Goal: Task Accomplishment & Management: Manage account settings

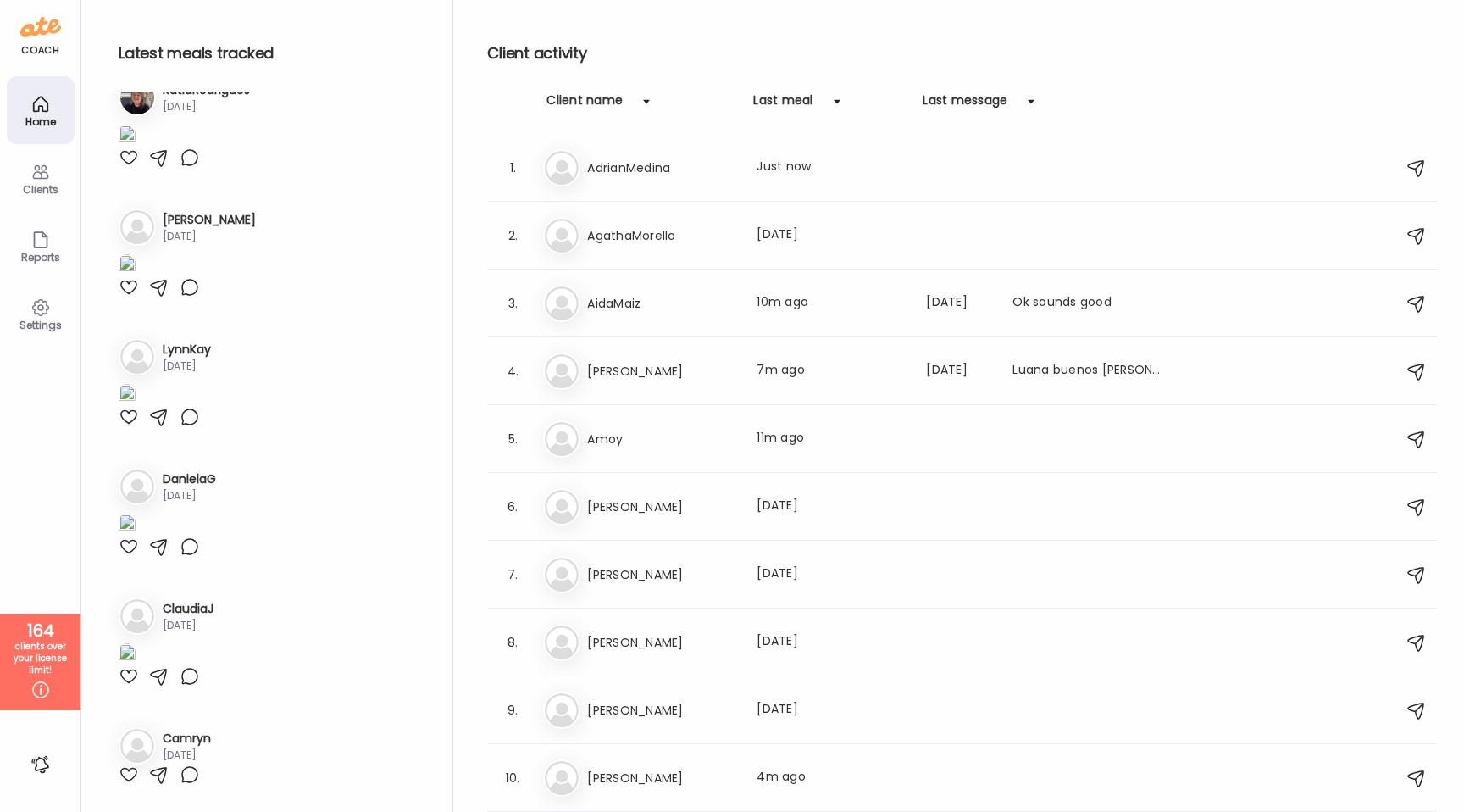
scroll to position [73, 0]
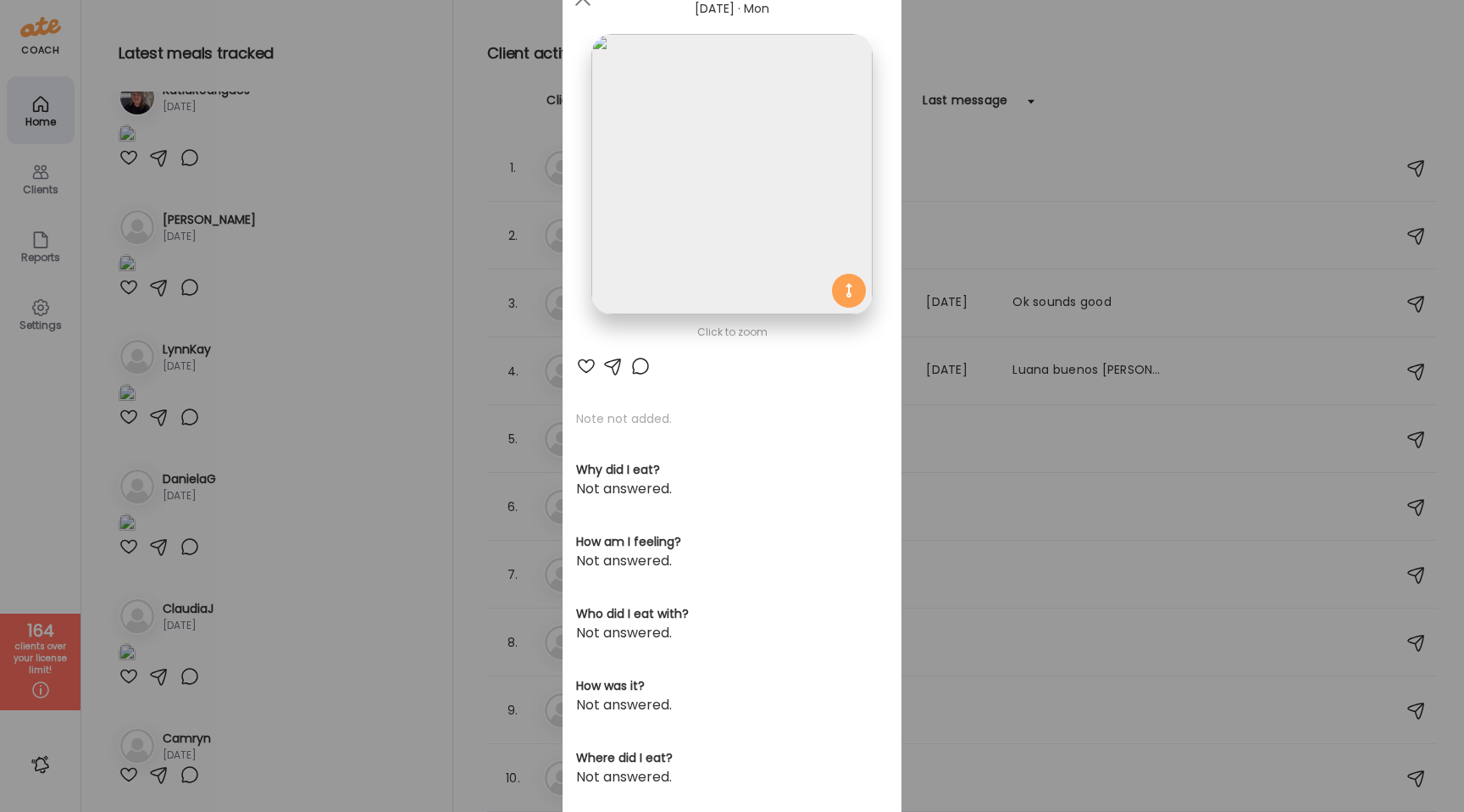
click at [353, 209] on div "Ate Coach Dashboard Wahoo! It’s official Take a moment to set up your Coach Pro…" at bounding box center [732, 406] width 1464 height 812
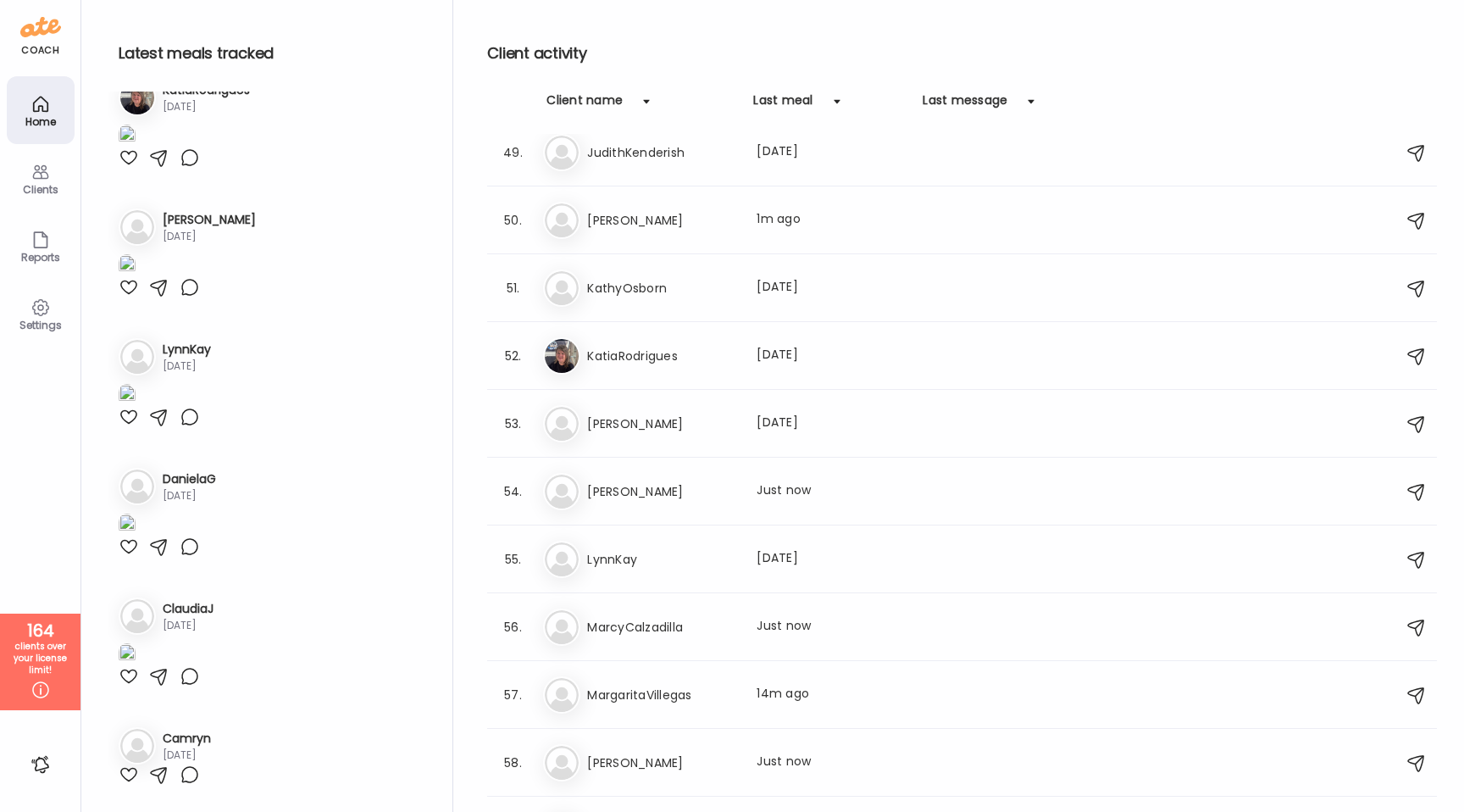
scroll to position [3159, 0]
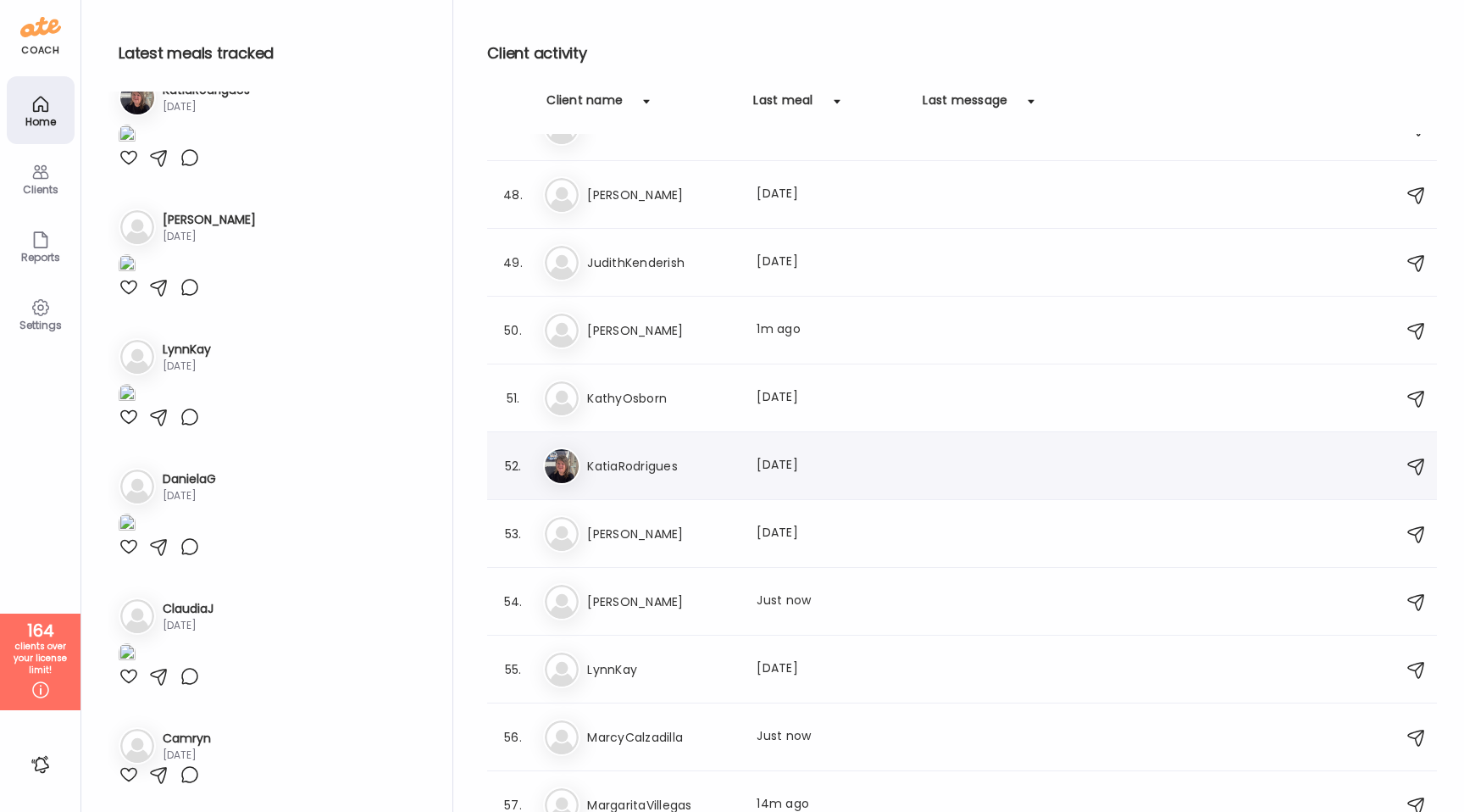
click at [717, 466] on h3 "KatiaRodrigues" at bounding box center [661, 466] width 149 height 21
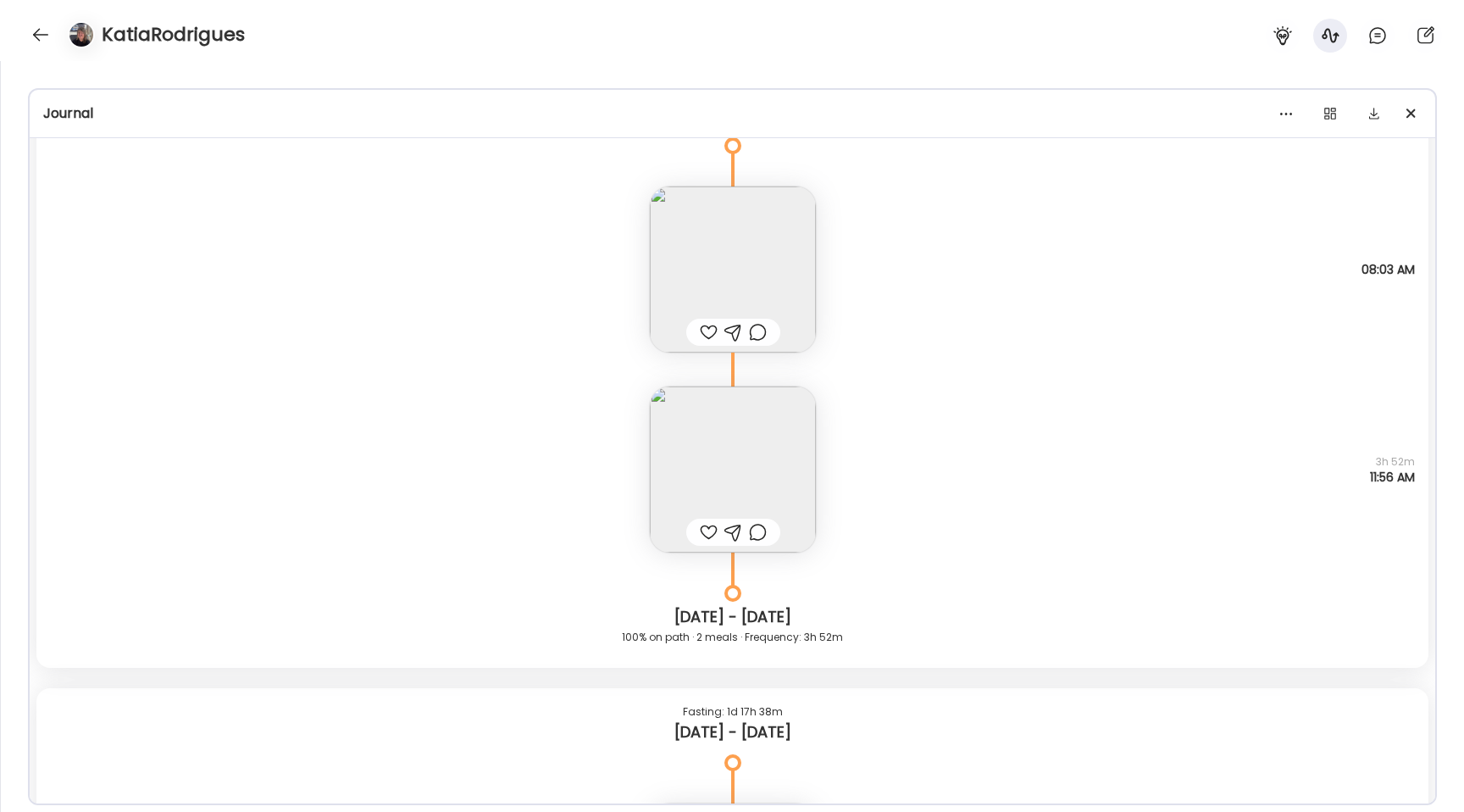
scroll to position [8569, 0]
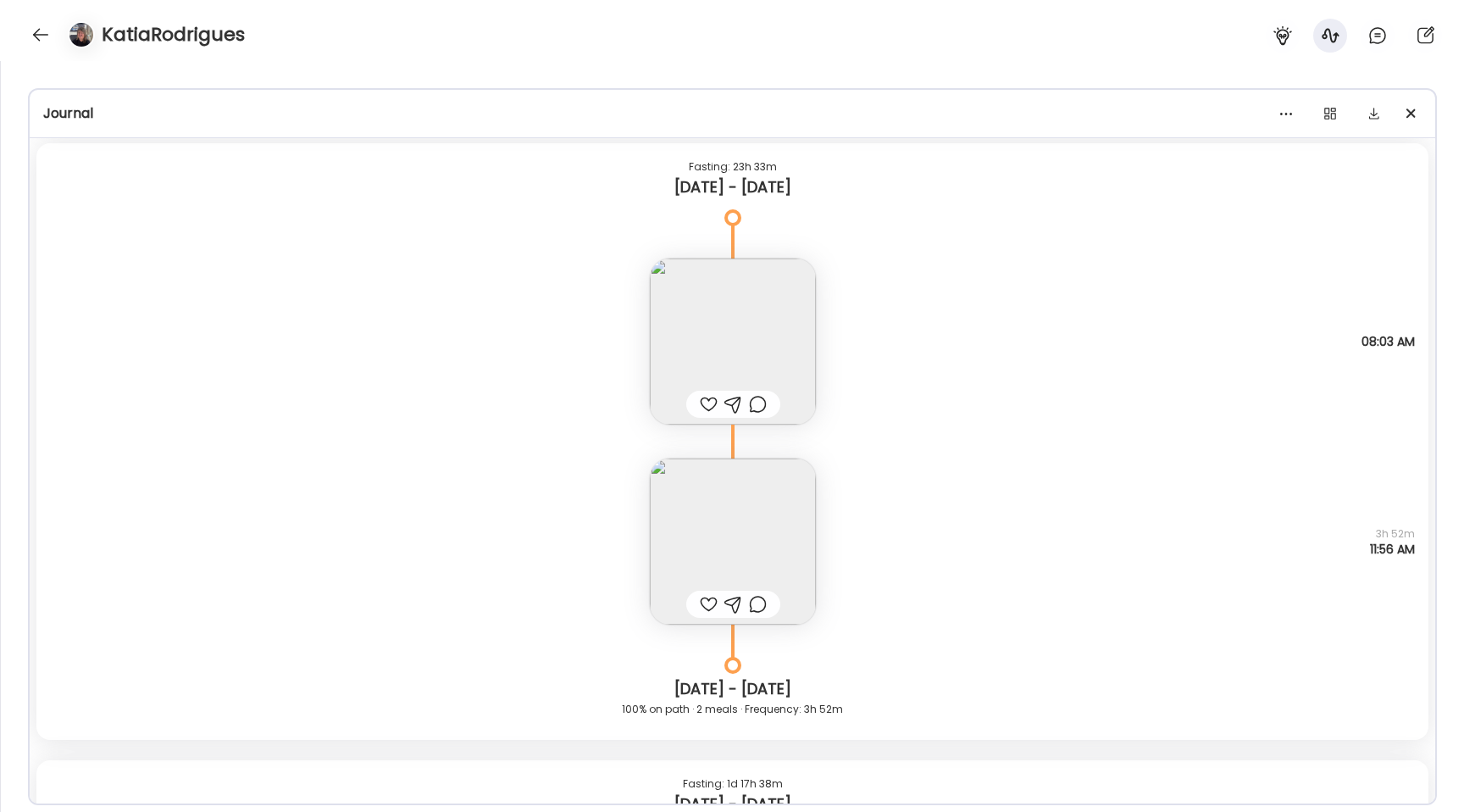
click at [677, 519] on img at bounding box center [733, 542] width 166 height 166
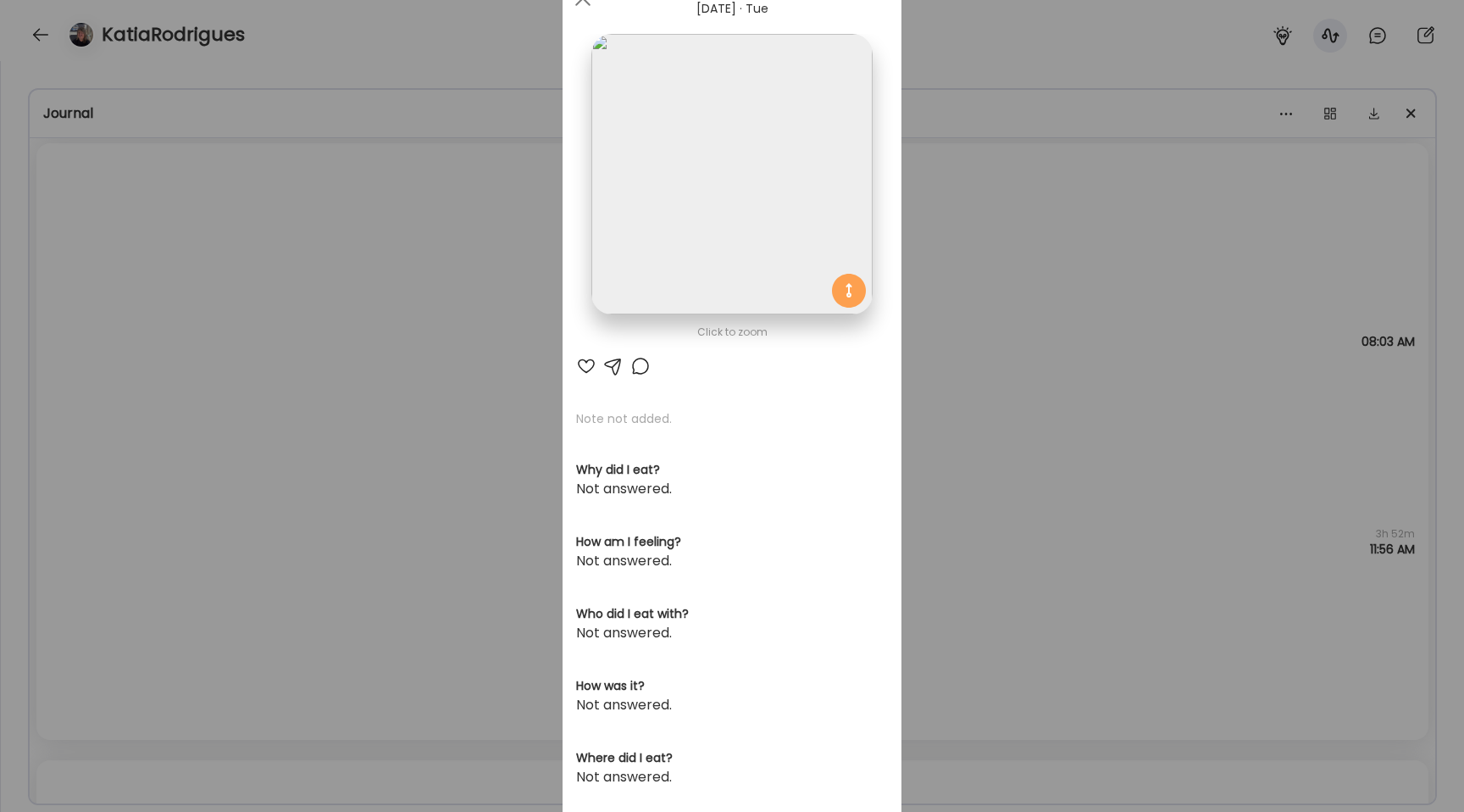
click at [675, 143] on img at bounding box center [732, 174] width 281 height 281
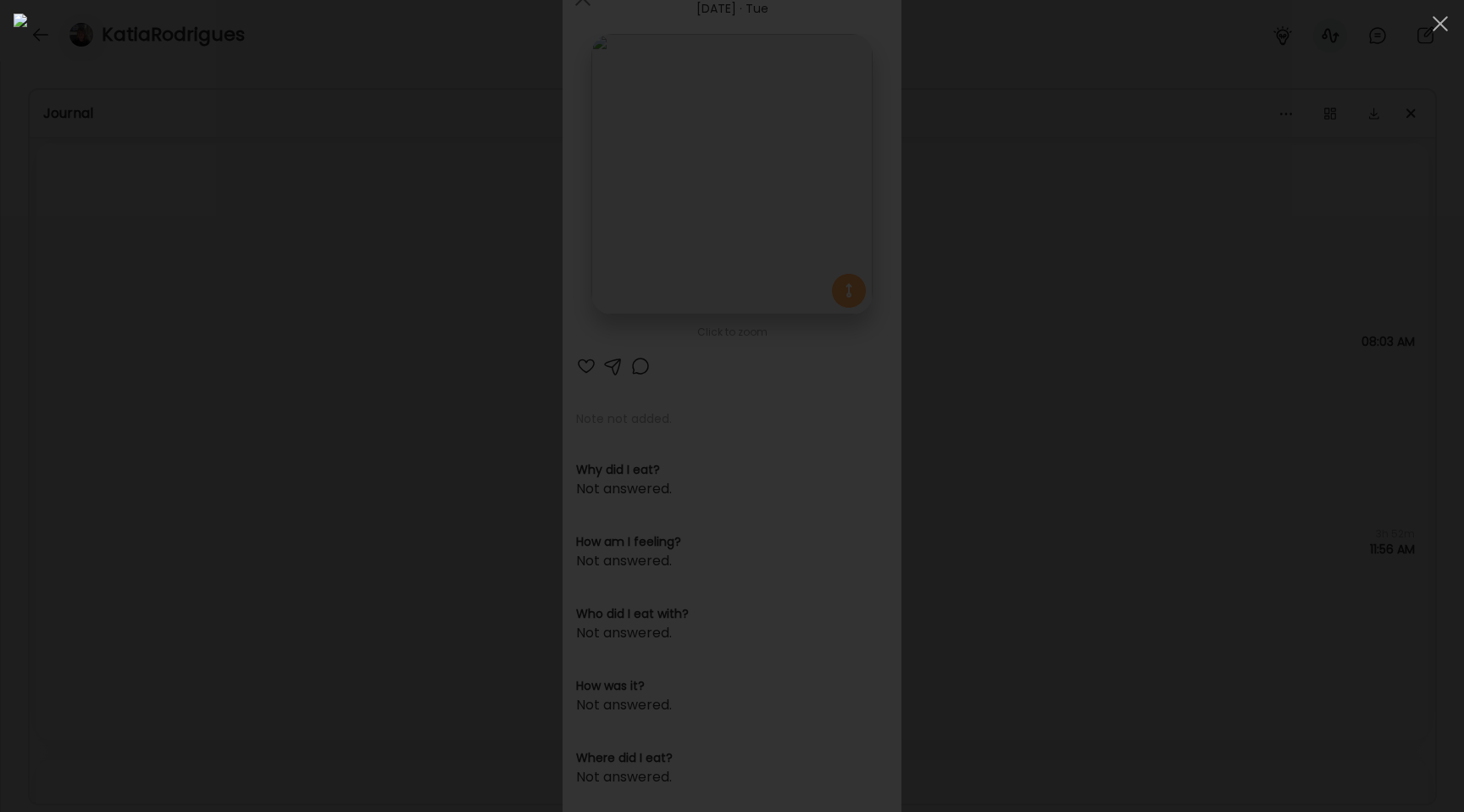
click at [290, 279] on div at bounding box center [731, 405] width 1437 height 785
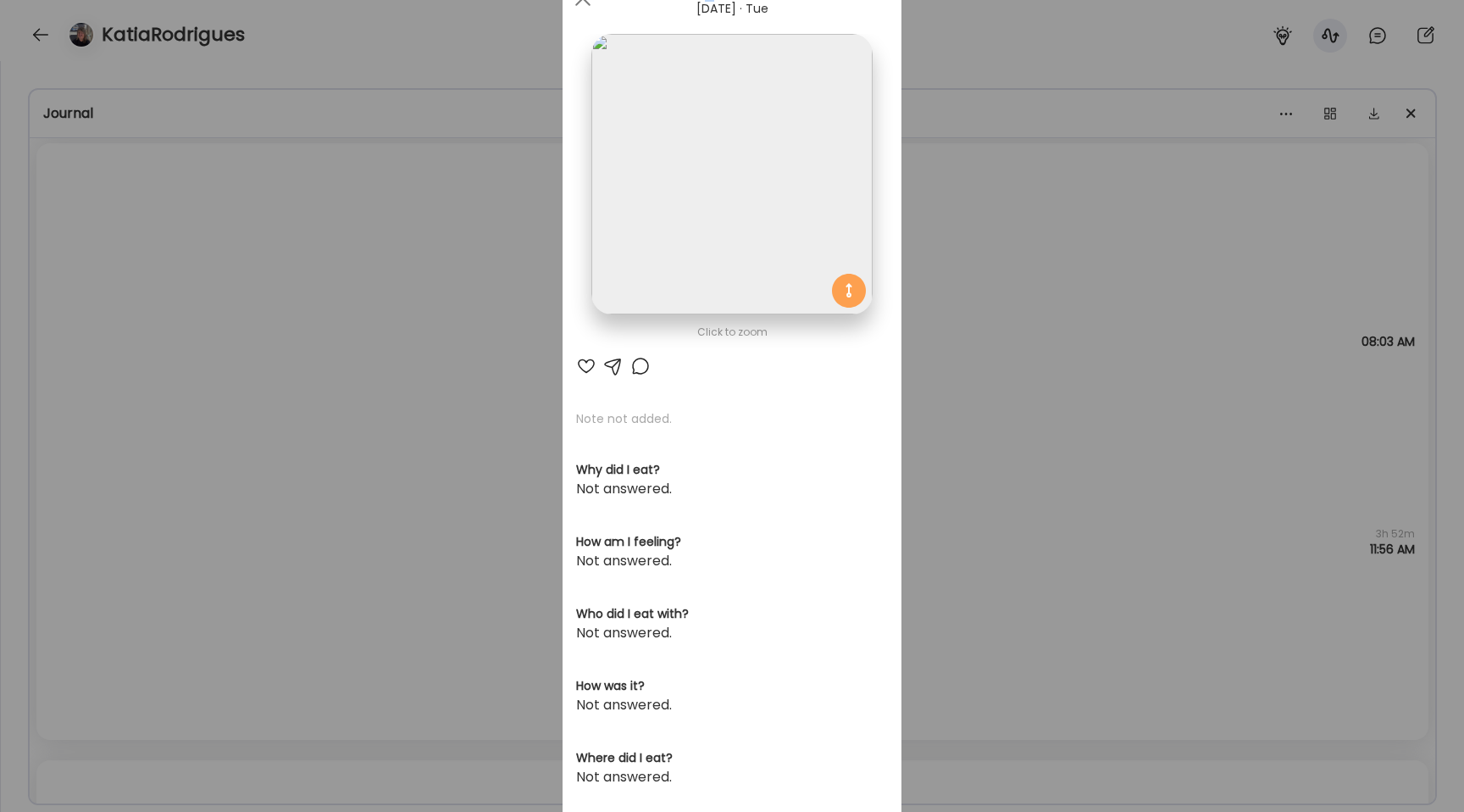
click at [290, 279] on div "Ate Coach Dashboard Wahoo! It’s official Take a moment to set up your Coach Pro…" at bounding box center [732, 406] width 1464 height 812
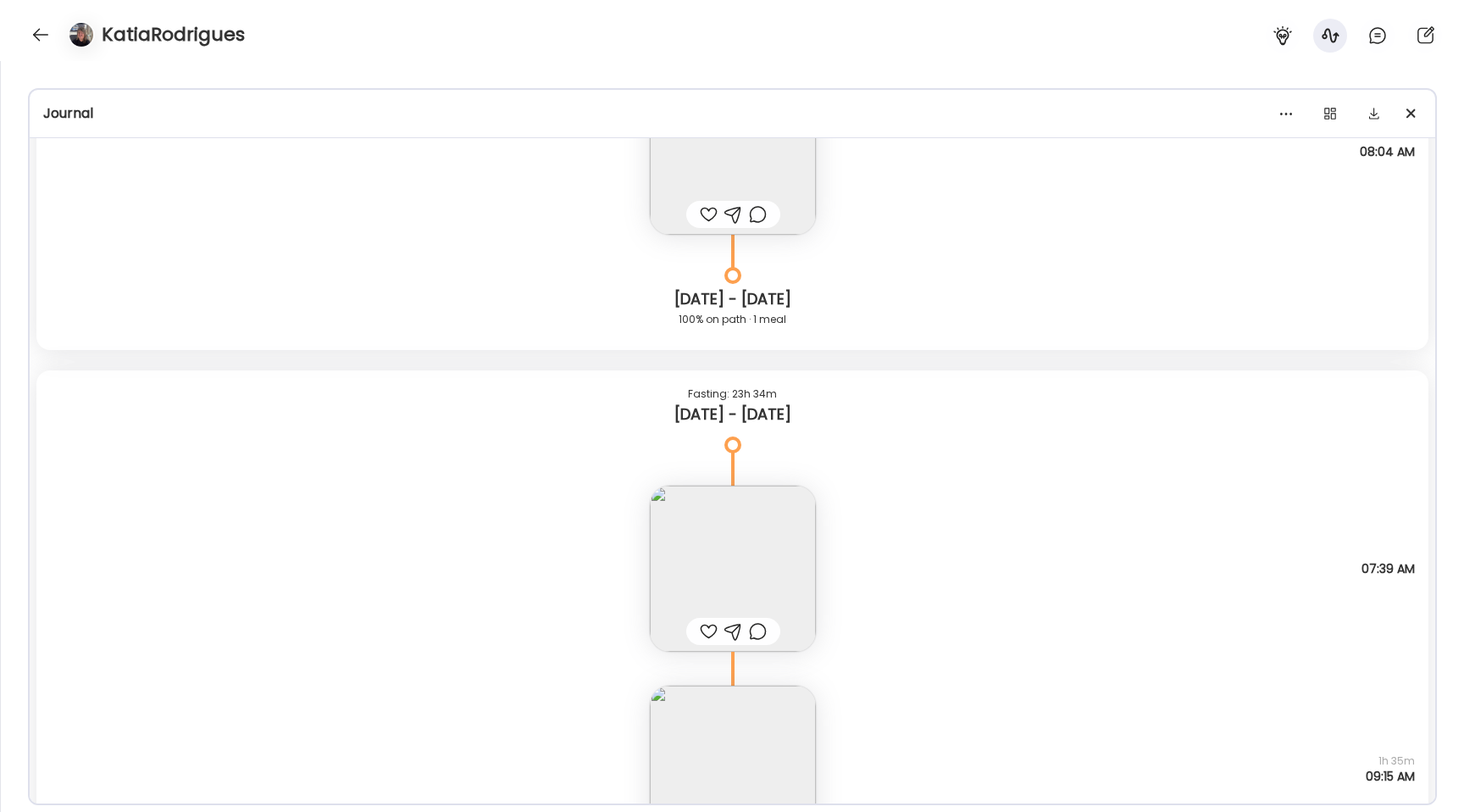
scroll to position [6159, 0]
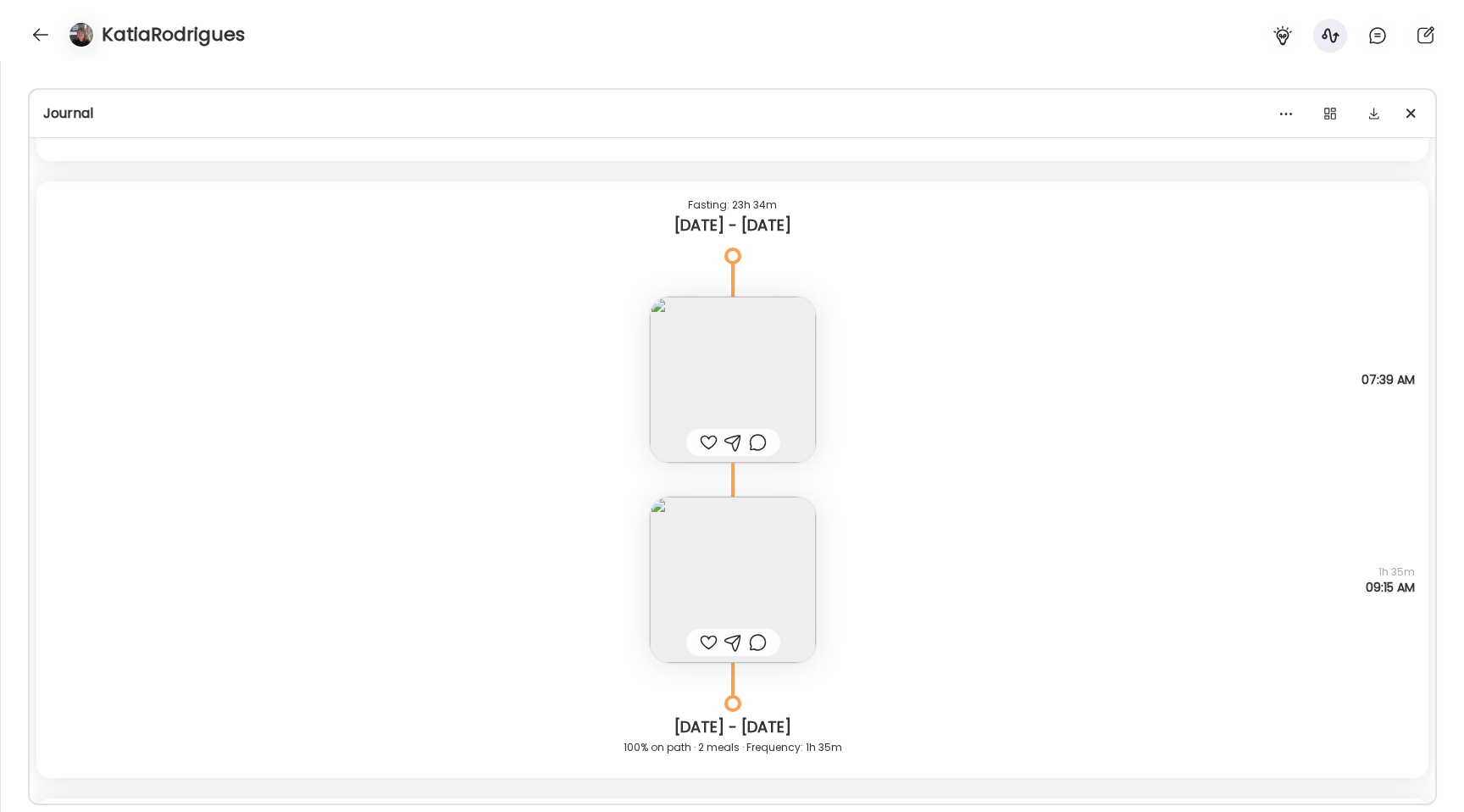
click at [691, 327] on img at bounding box center [733, 380] width 166 height 166
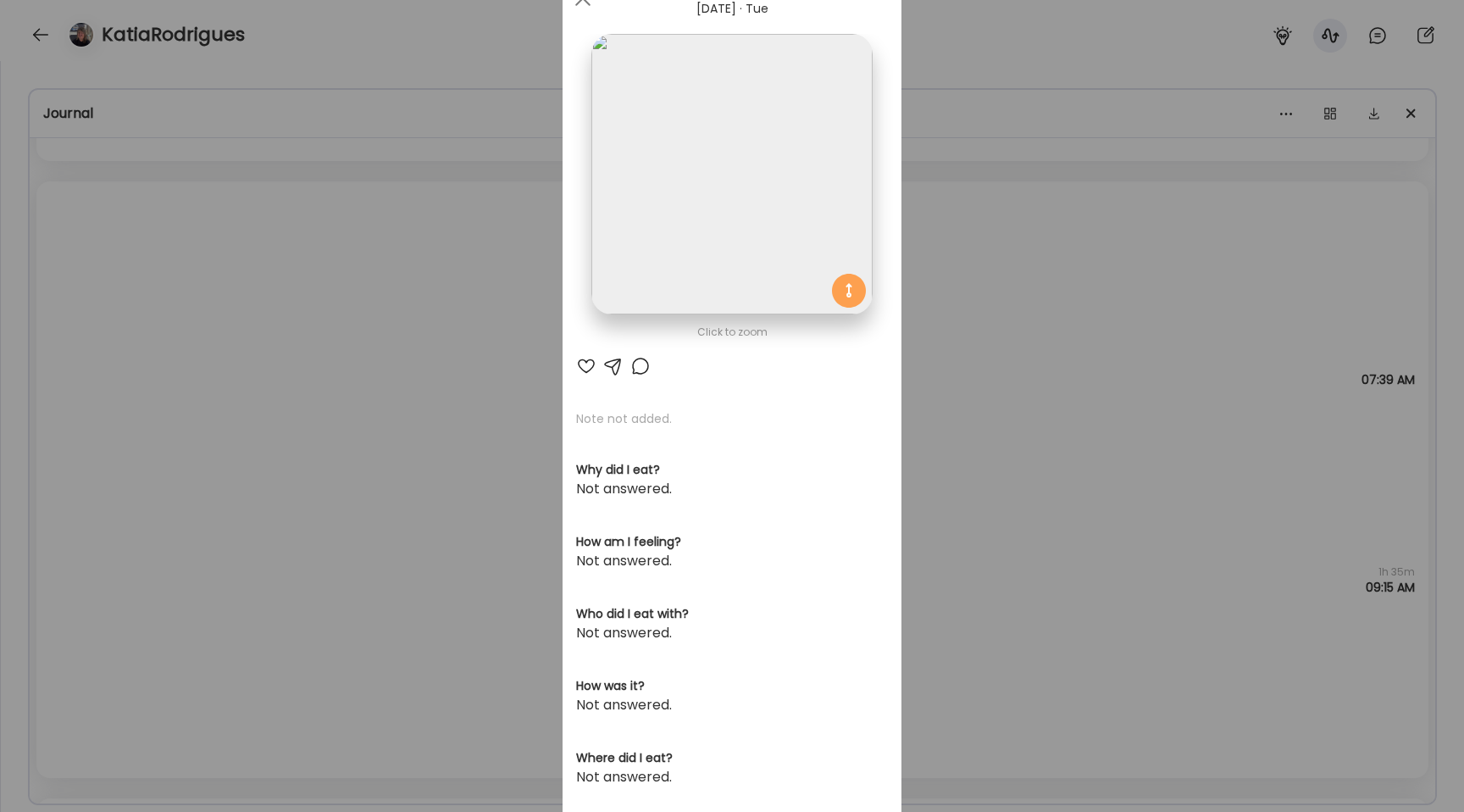
click at [688, 225] on img at bounding box center [732, 174] width 281 height 281
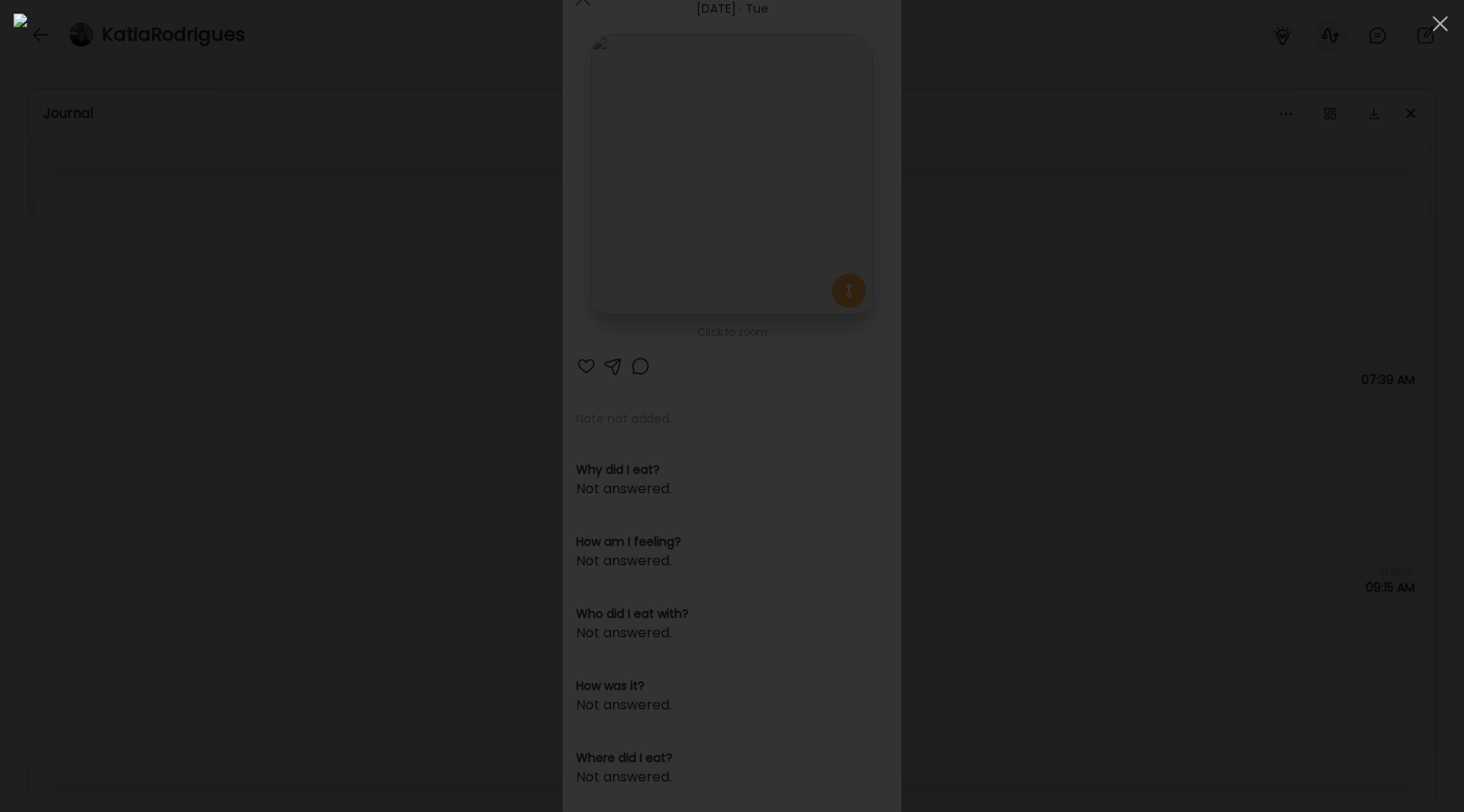
click at [249, 199] on div at bounding box center [731, 405] width 1437 height 785
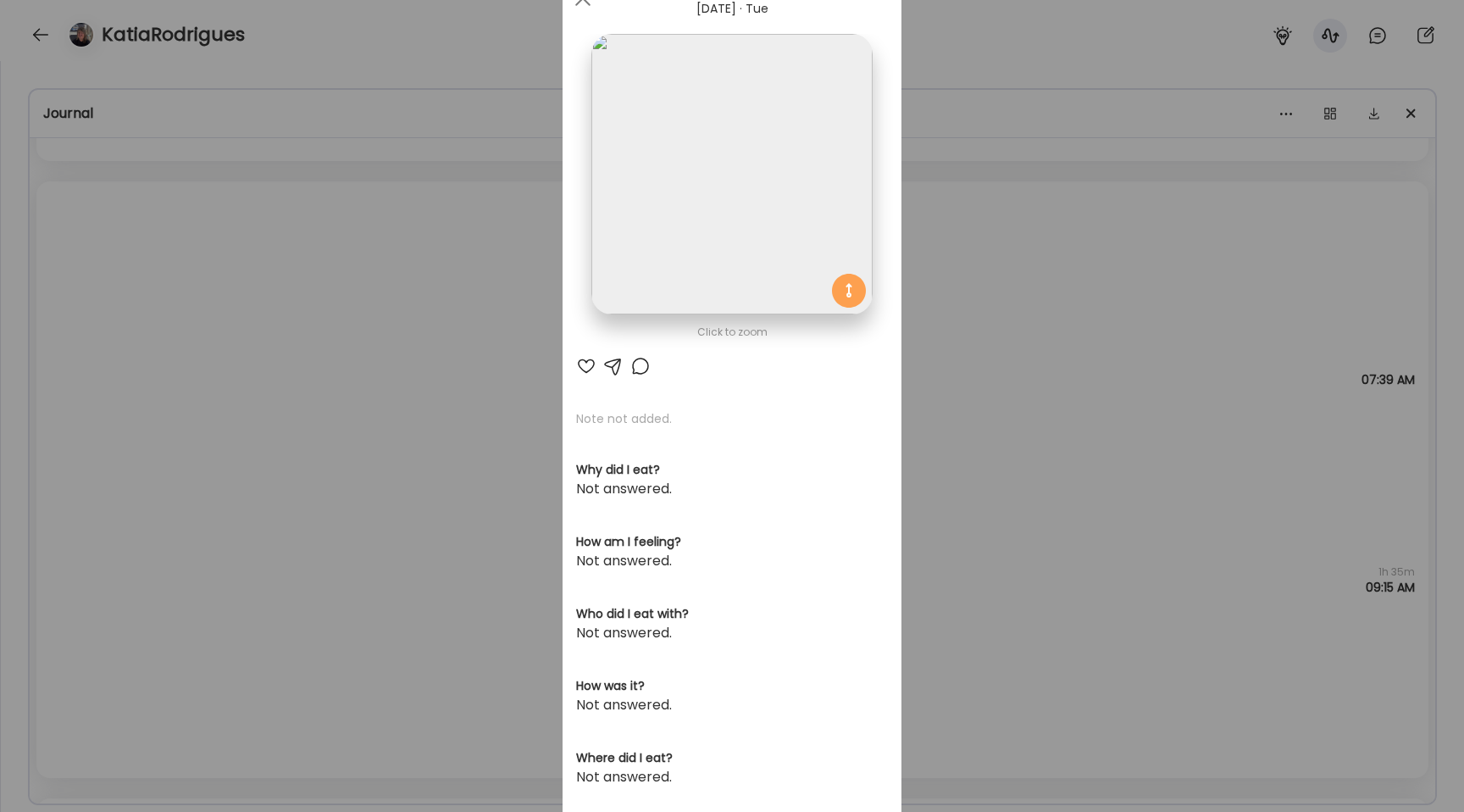
click at [494, 308] on div "Ate Coach Dashboard Wahoo! It’s official Take a moment to set up your Coach Pro…" at bounding box center [732, 406] width 1464 height 812
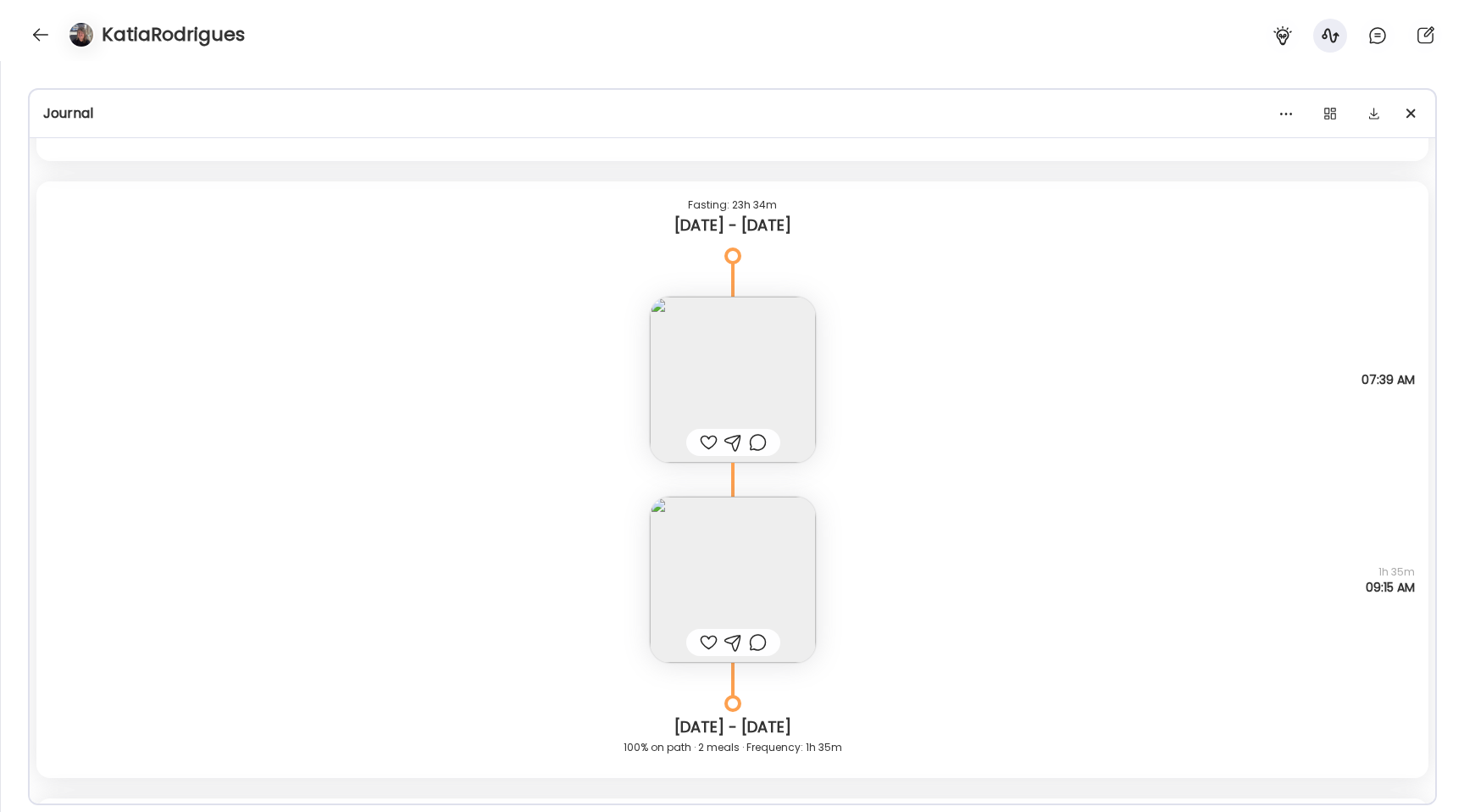
click at [494, 308] on div "Note not added Questions not answered 07:39 AM" at bounding box center [733, 363] width 1392 height 200
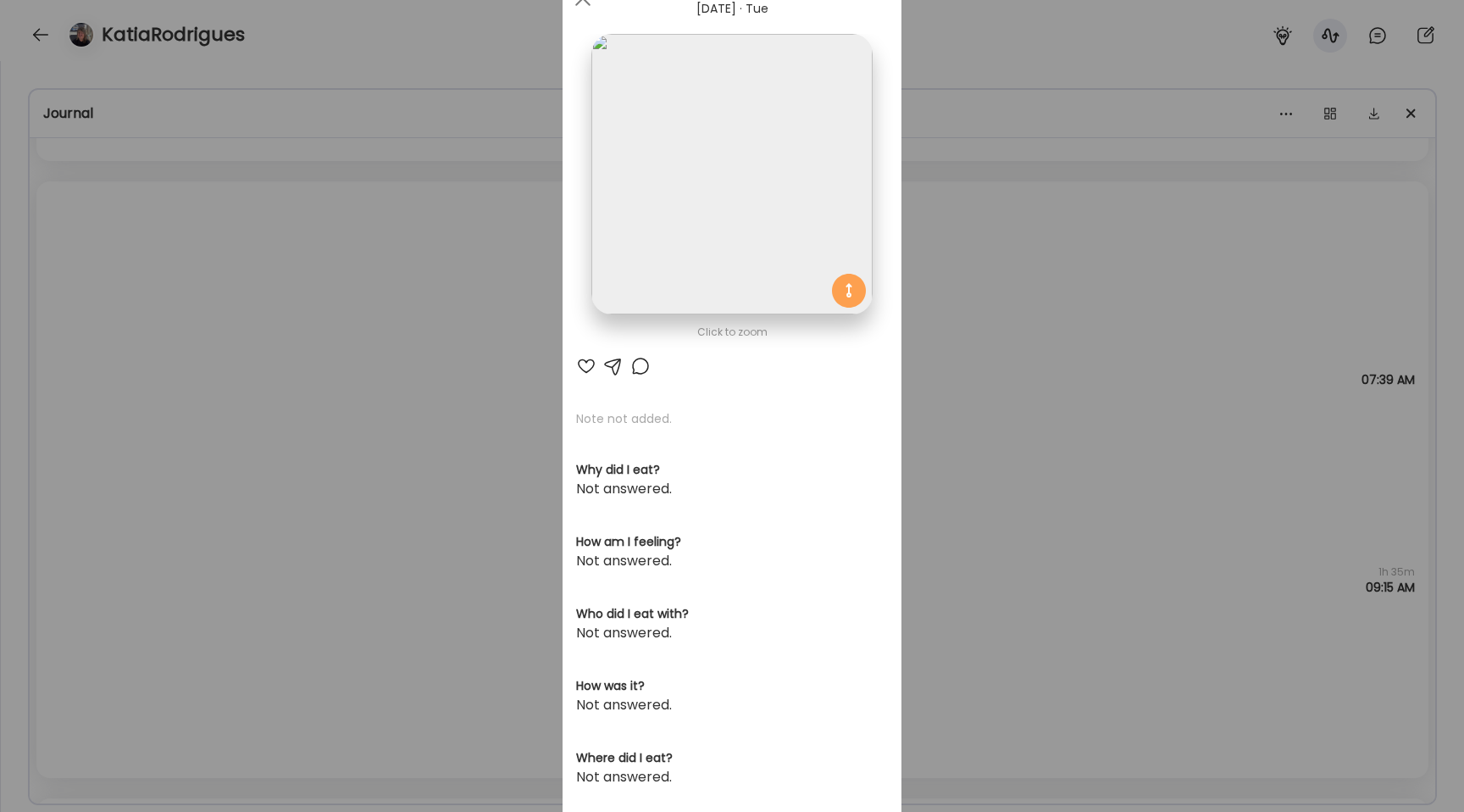
scroll to position [81, 0]
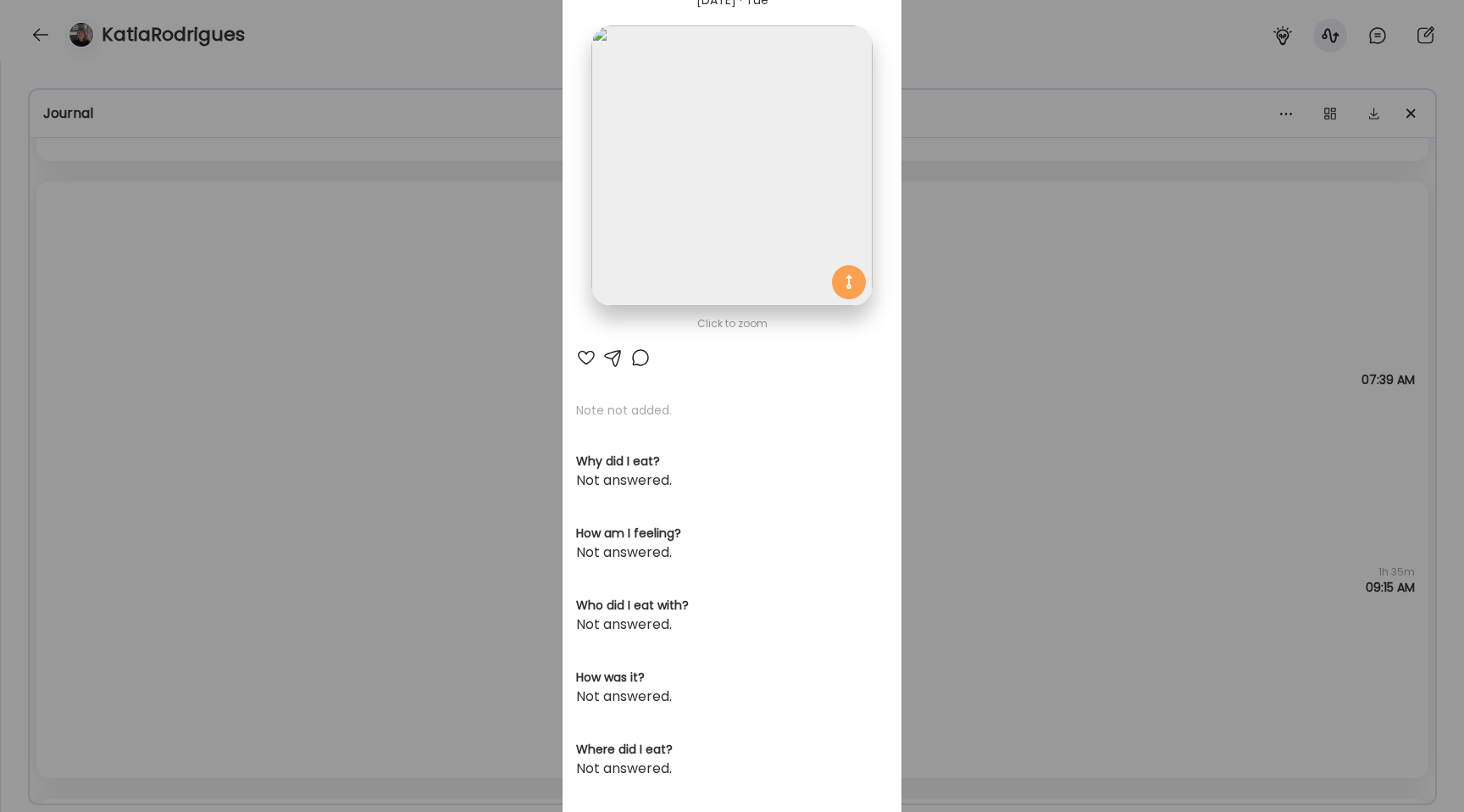
click at [494, 306] on div "Ate Coach Dashboard Wahoo! It’s official Take a moment to set up your Coach Pro…" at bounding box center [732, 406] width 1464 height 812
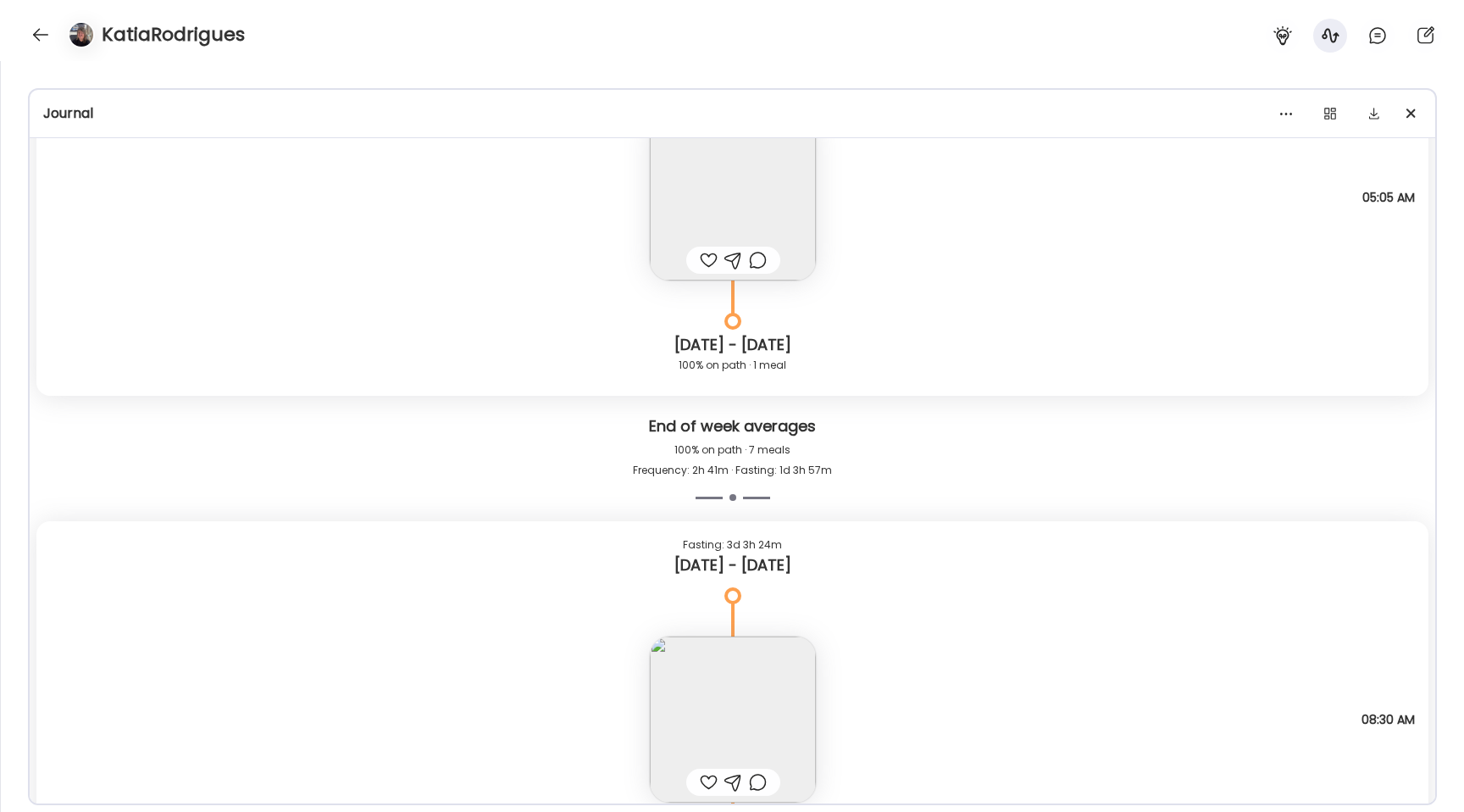
scroll to position [7698, 0]
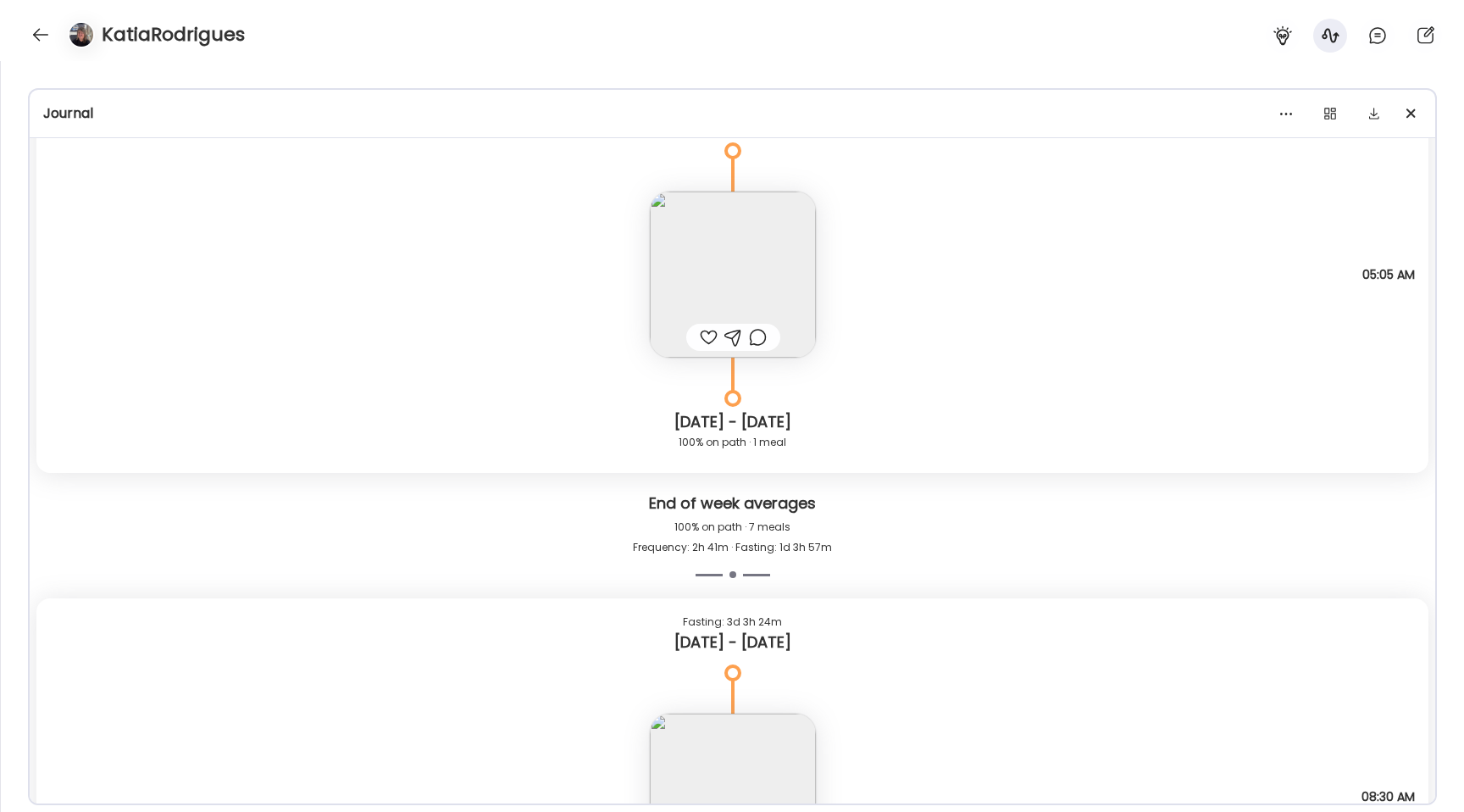
click at [719, 282] on img at bounding box center [733, 274] width 166 height 166
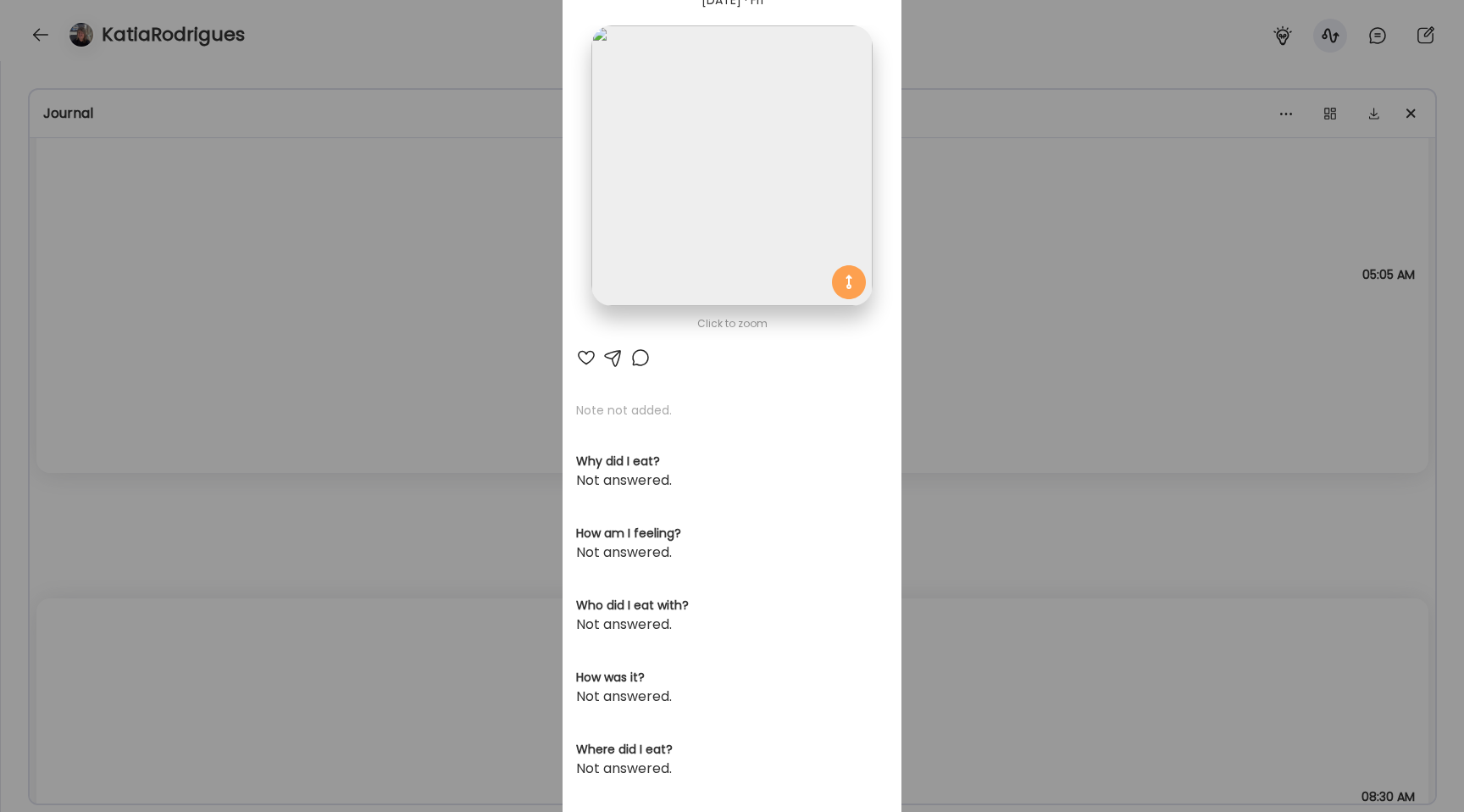
click at [699, 221] on img at bounding box center [732, 166] width 281 height 281
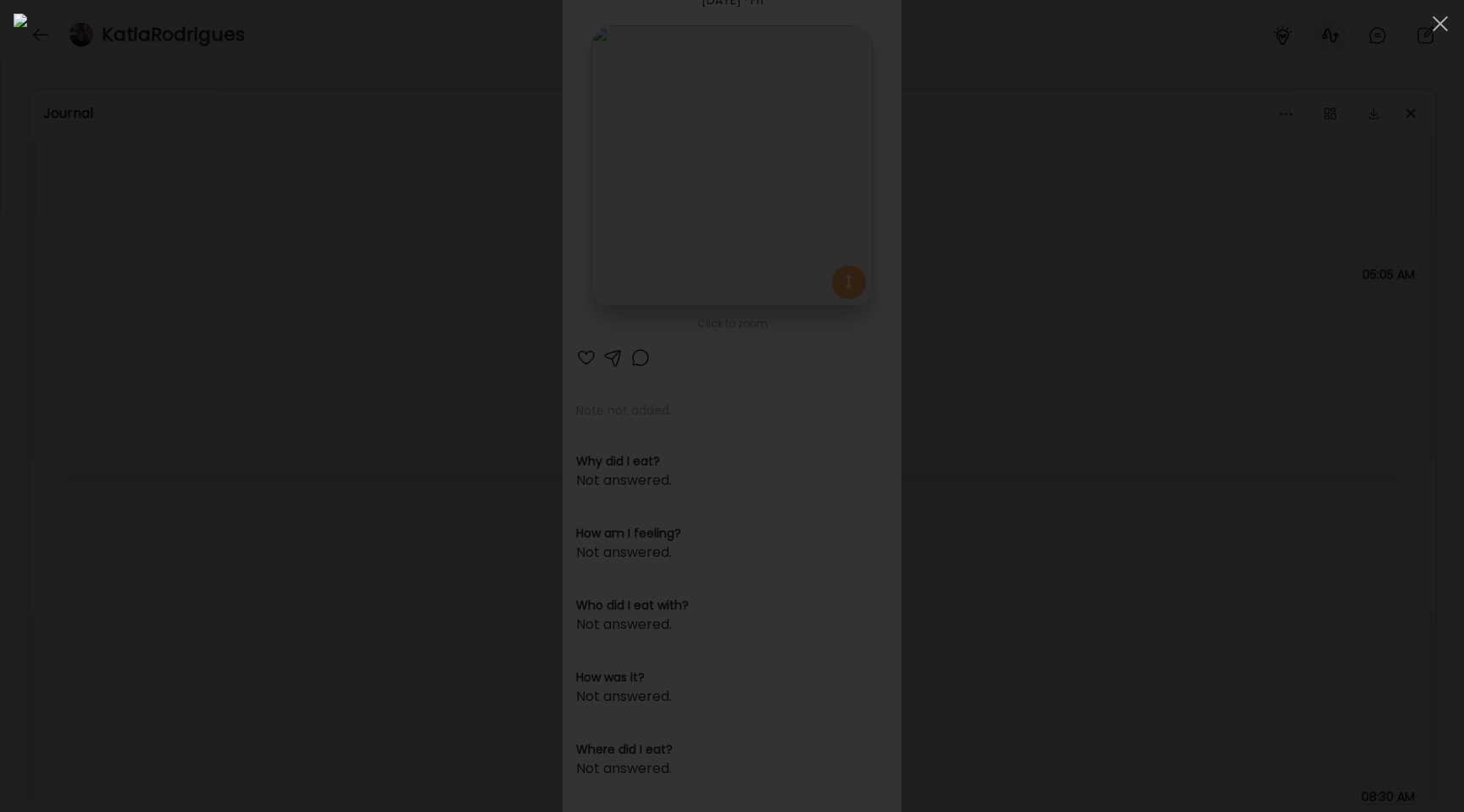
click at [243, 354] on div at bounding box center [731, 405] width 1437 height 785
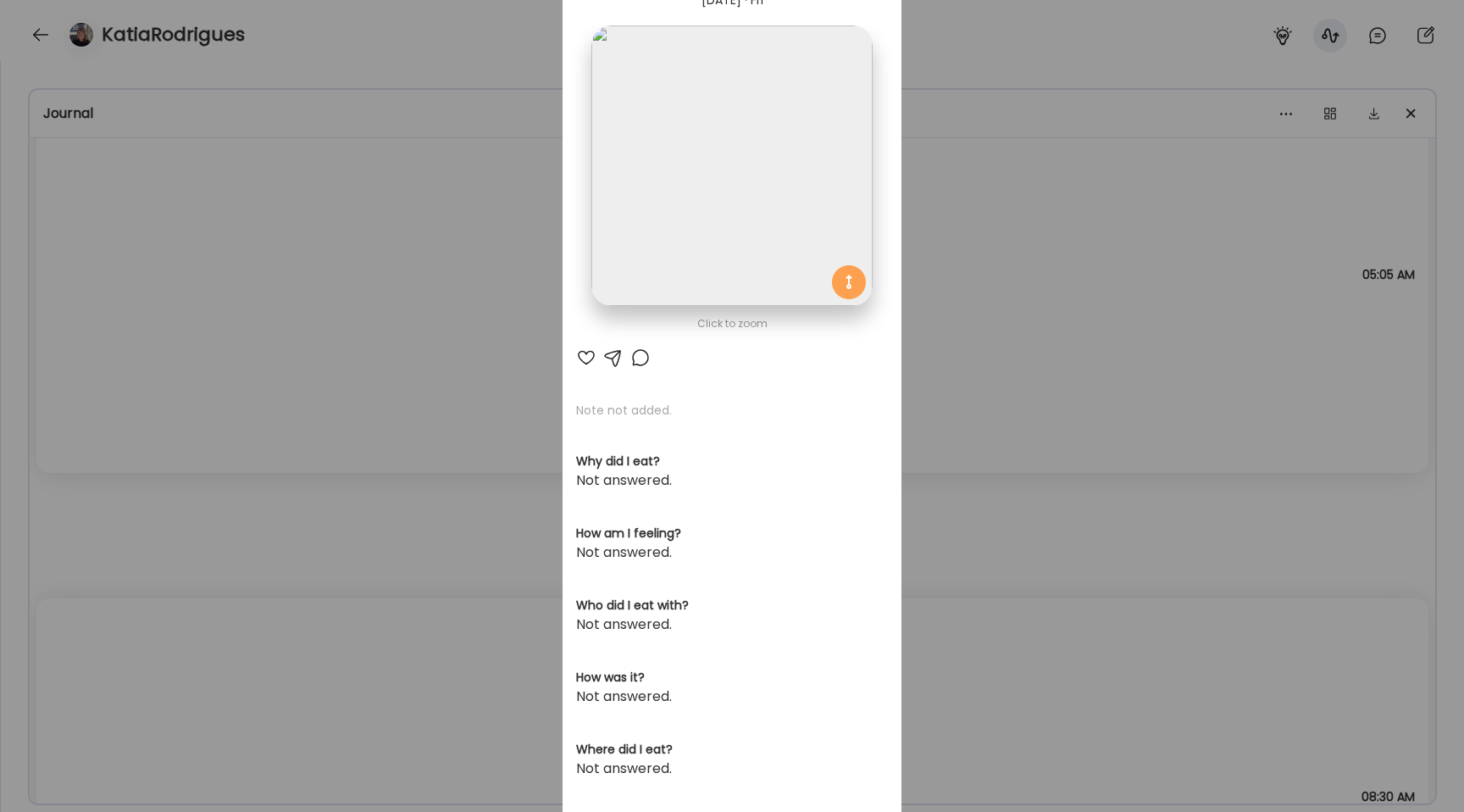
click at [243, 354] on div "Ate Coach Dashboard Wahoo! It’s official Take a moment to set up your Coach Pro…" at bounding box center [732, 406] width 1464 height 812
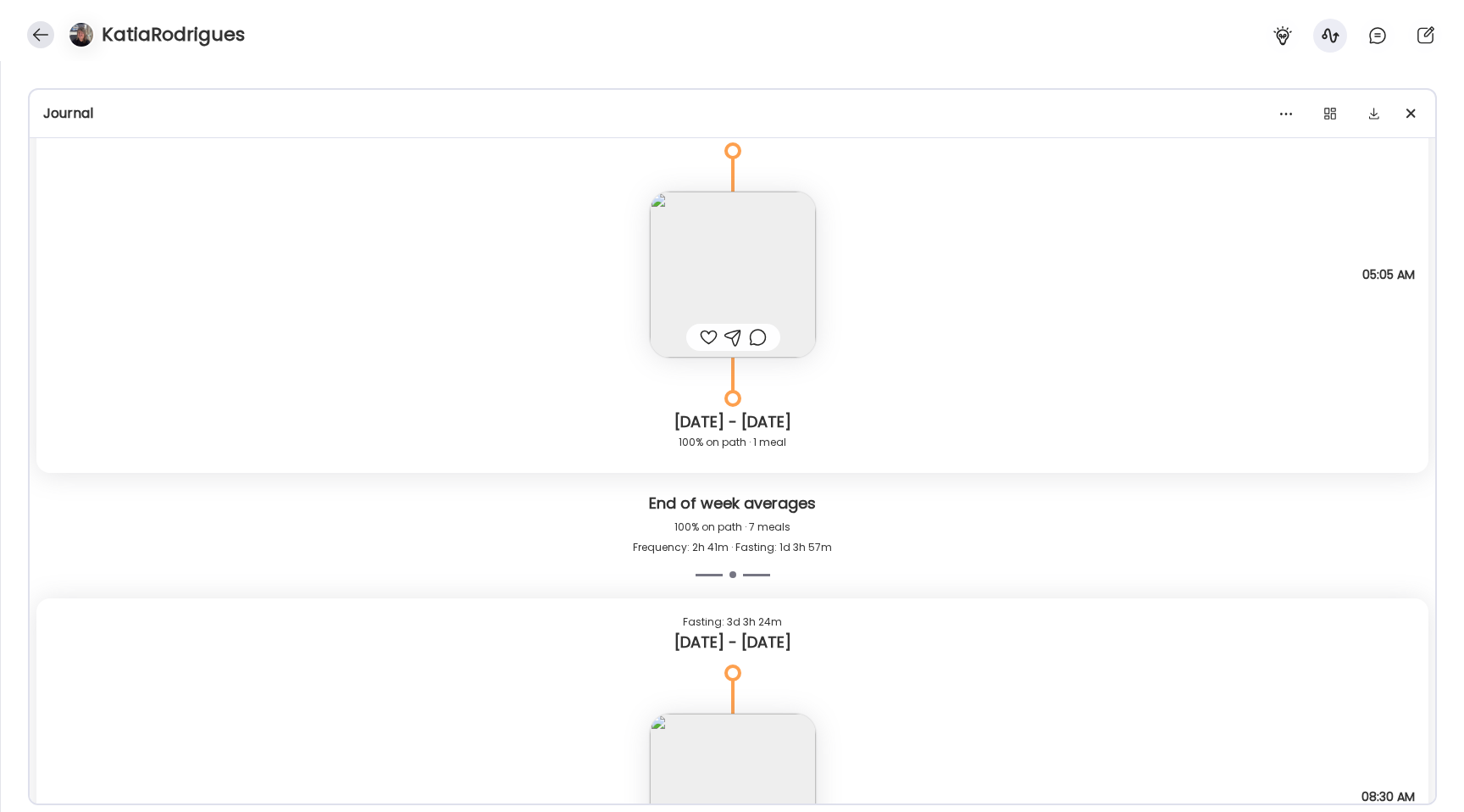
click at [39, 25] on div at bounding box center [41, 34] width 27 height 27
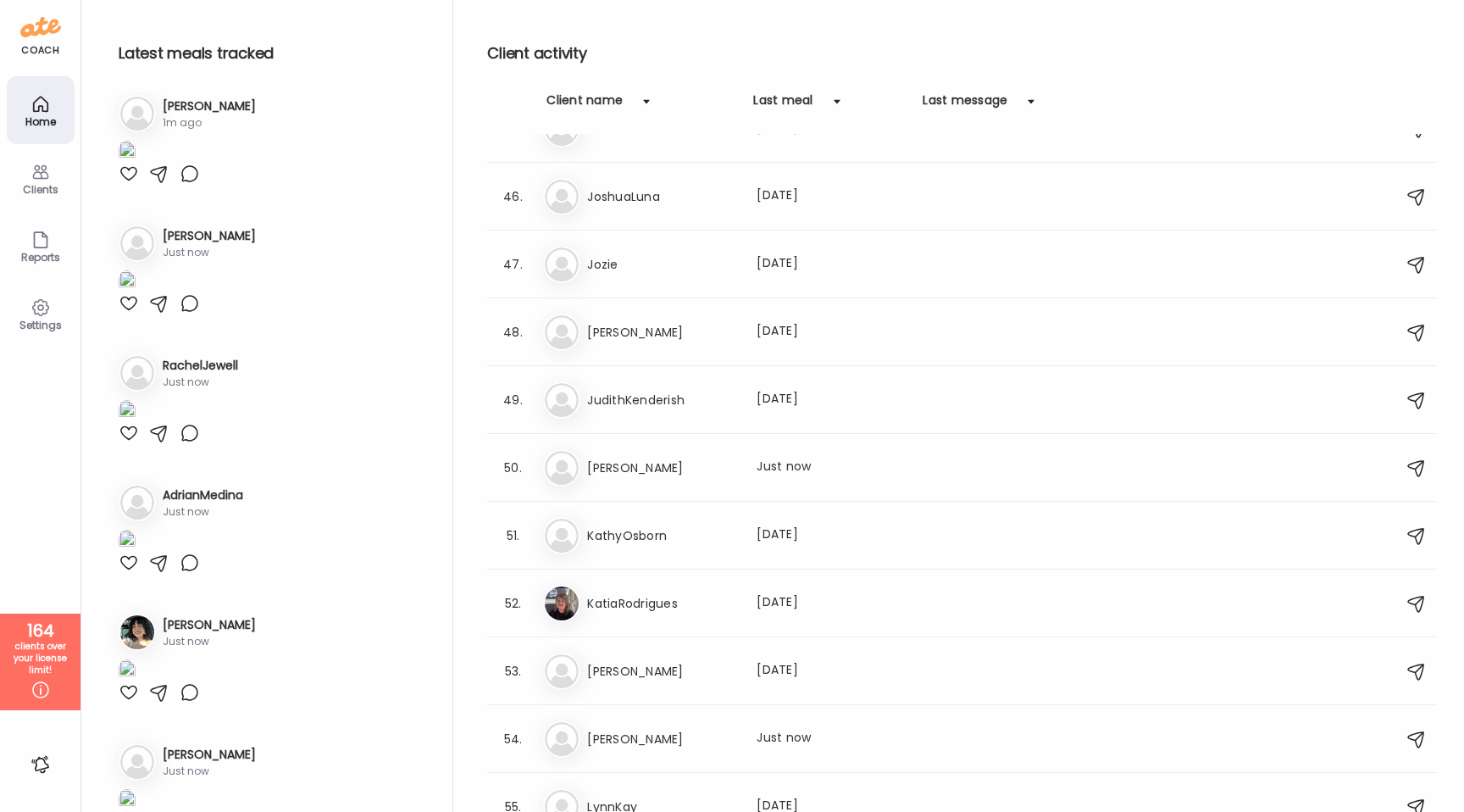
scroll to position [2987, 0]
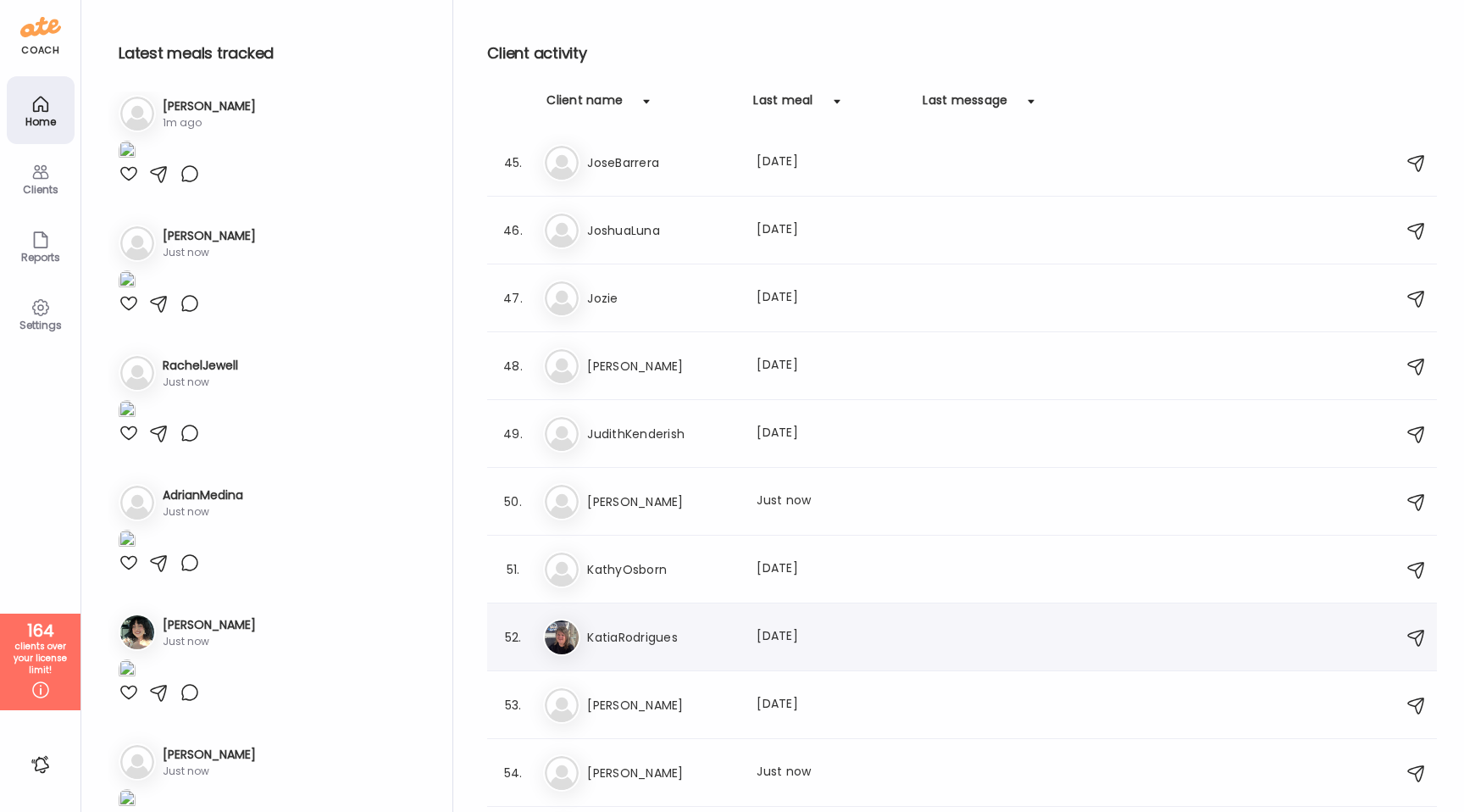
click at [640, 643] on h3 "KatiaRodrigues" at bounding box center [661, 638] width 149 height 21
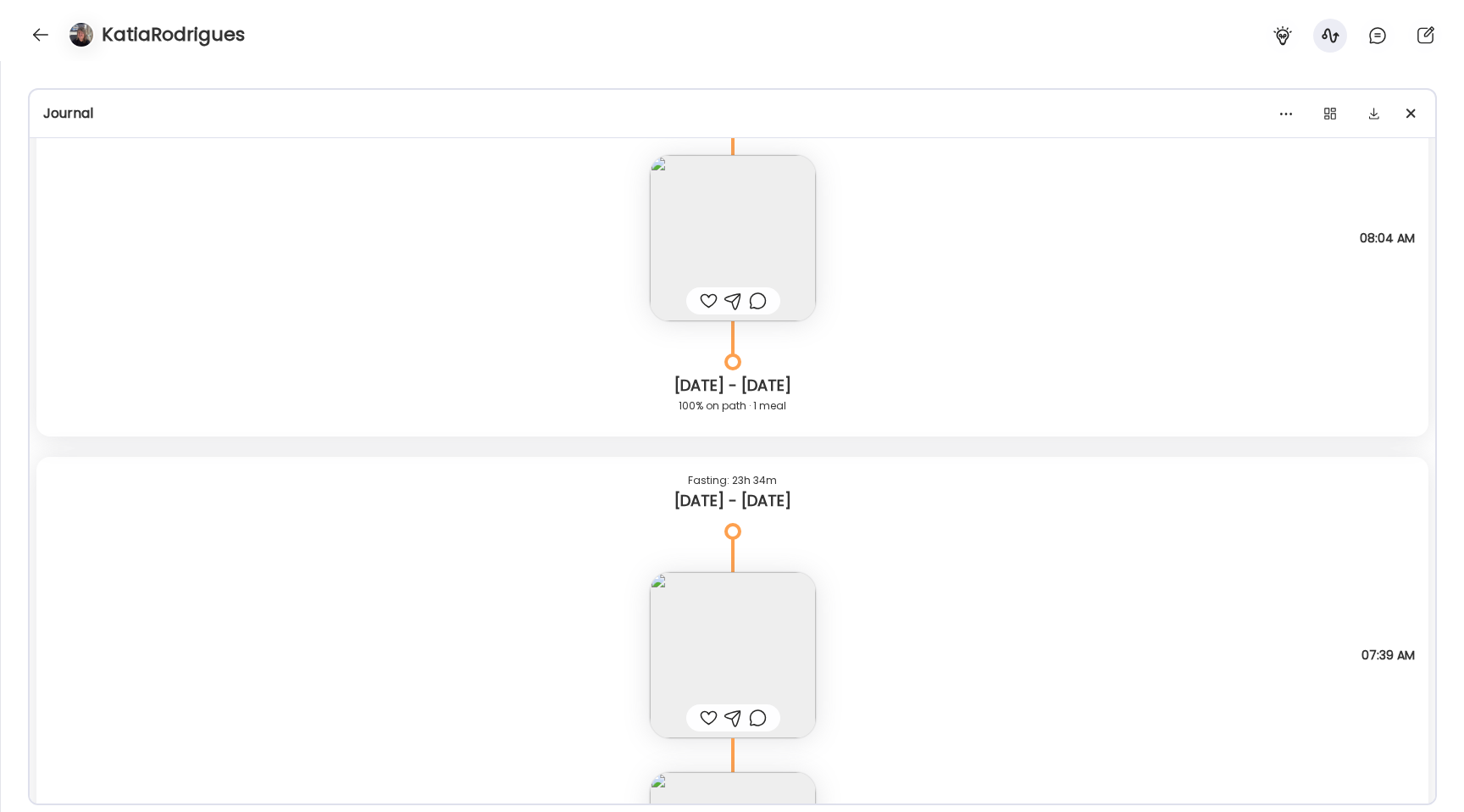
scroll to position [5895, 0]
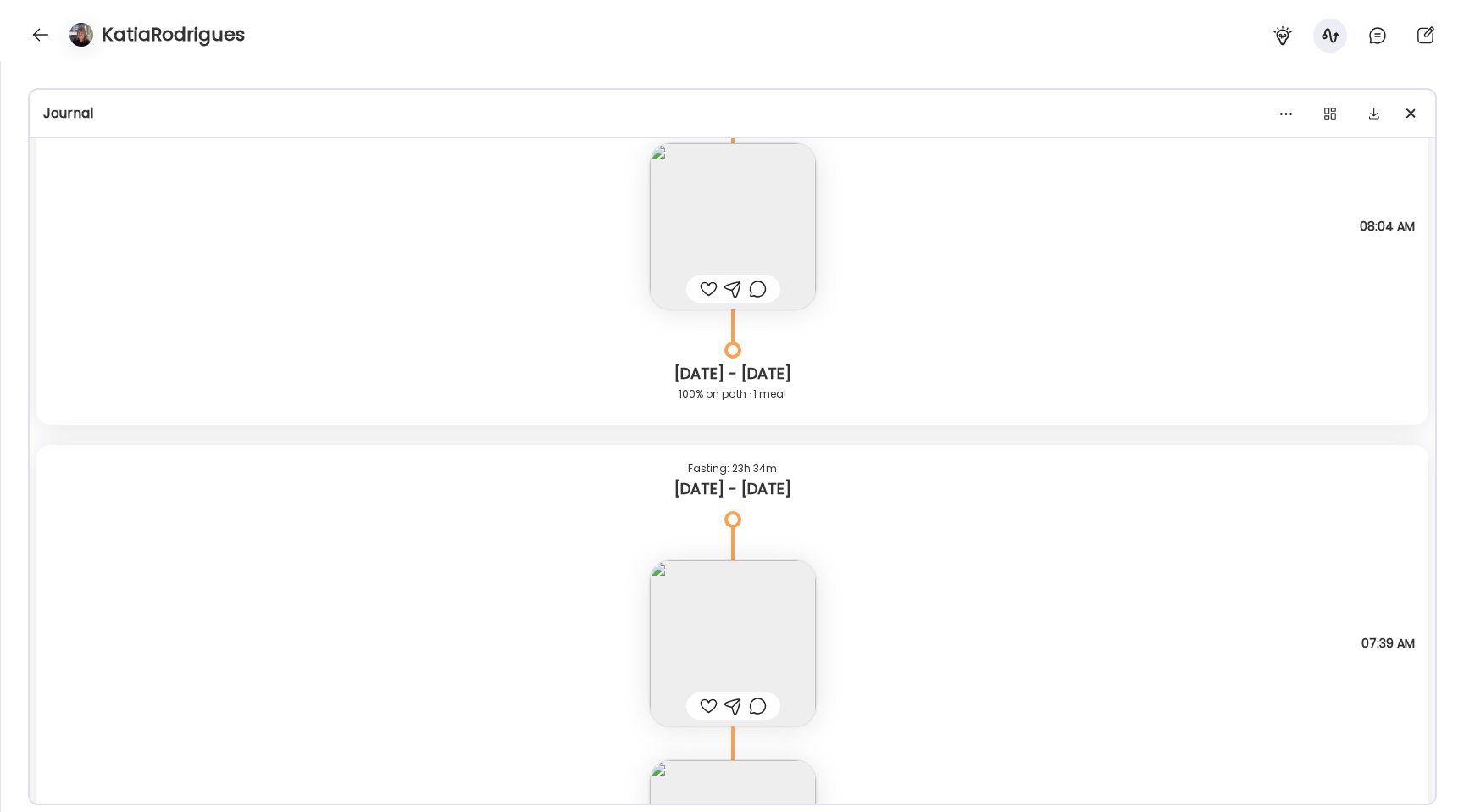
click at [751, 581] on img at bounding box center [733, 643] width 166 height 166
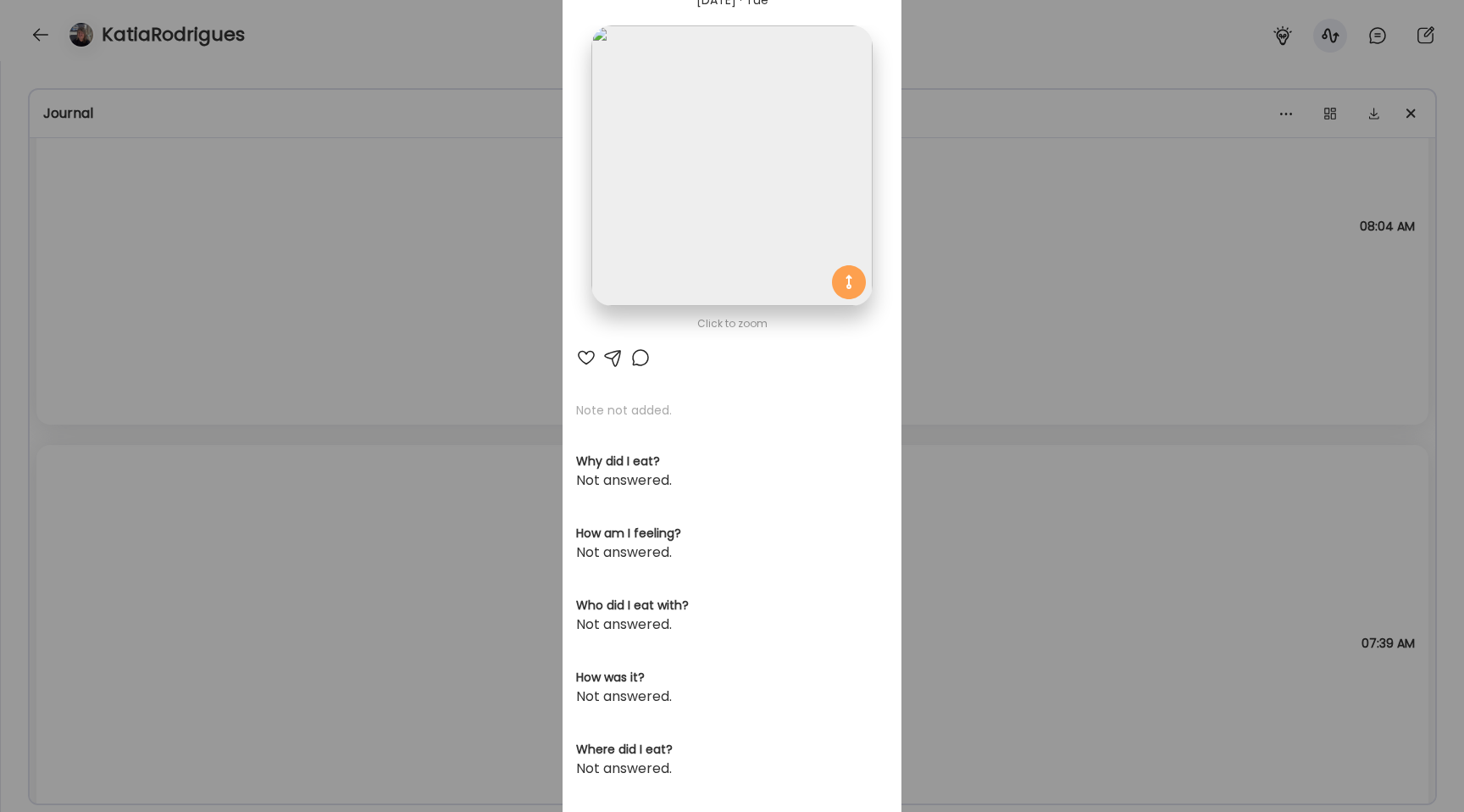
click at [712, 88] on img at bounding box center [732, 166] width 281 height 281
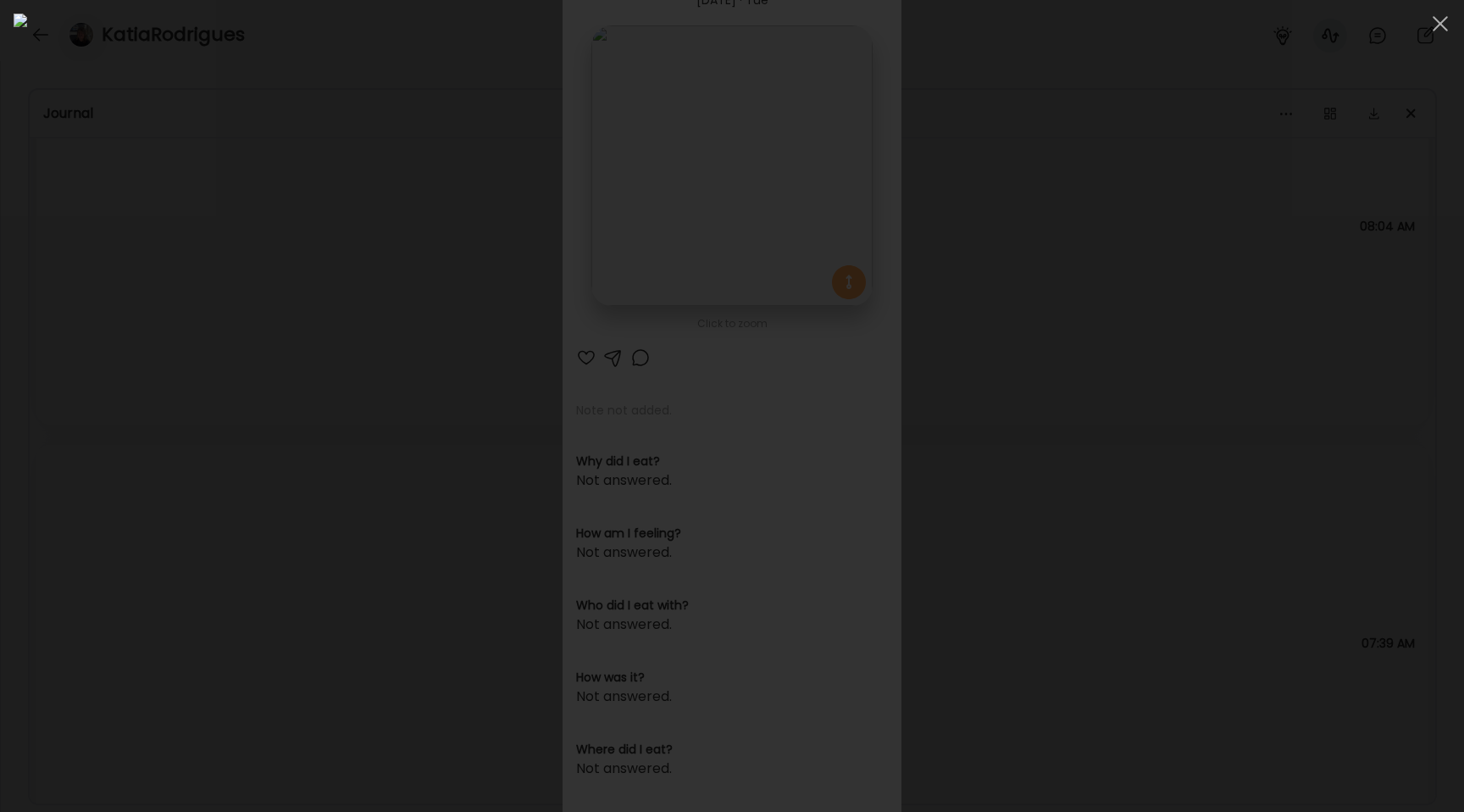
click at [149, 309] on div at bounding box center [731, 405] width 1437 height 785
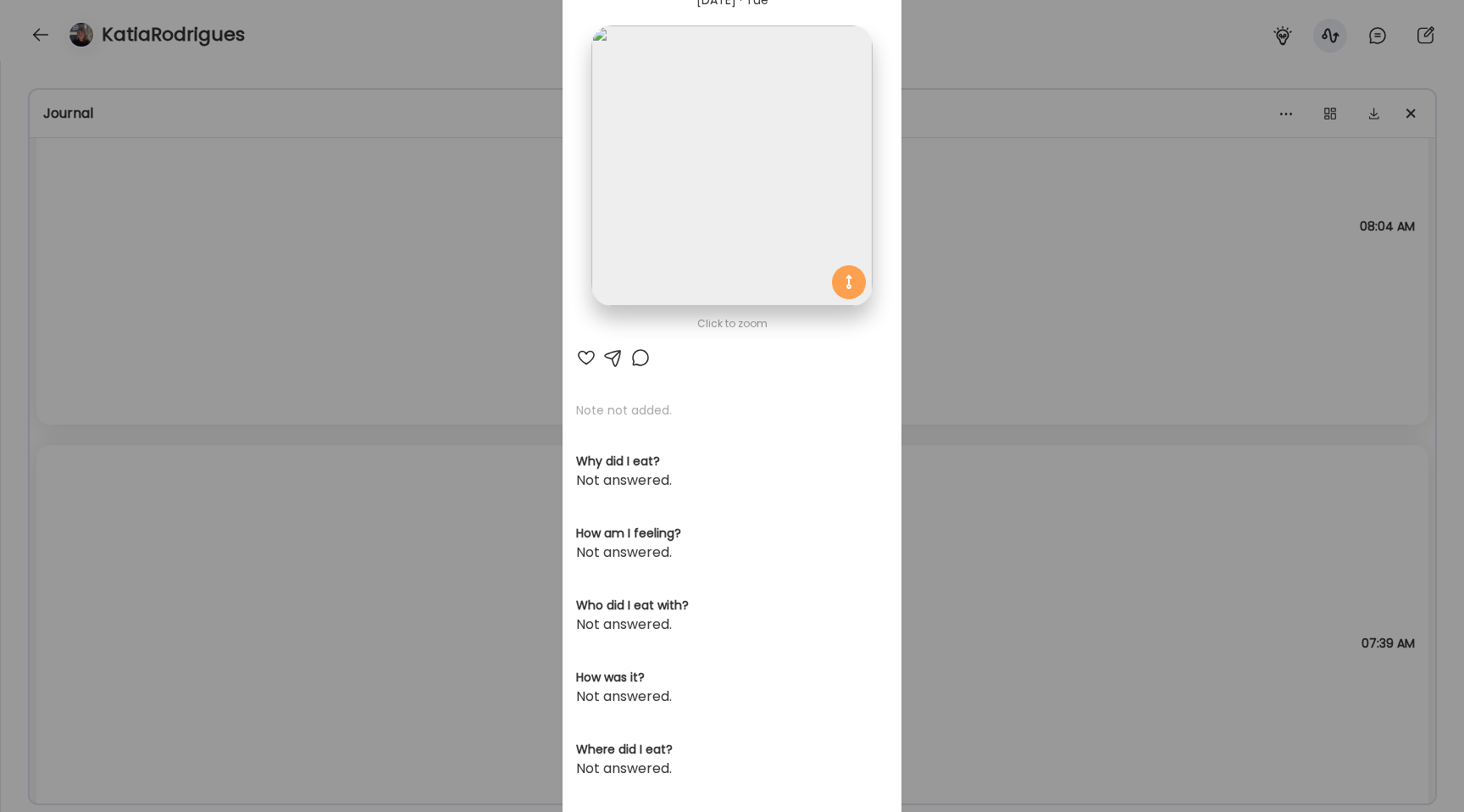
click at [149, 309] on div "Ate Coach Dashboard Wahoo! It’s official Take a moment to set up your Coach Pro…" at bounding box center [732, 406] width 1464 height 812
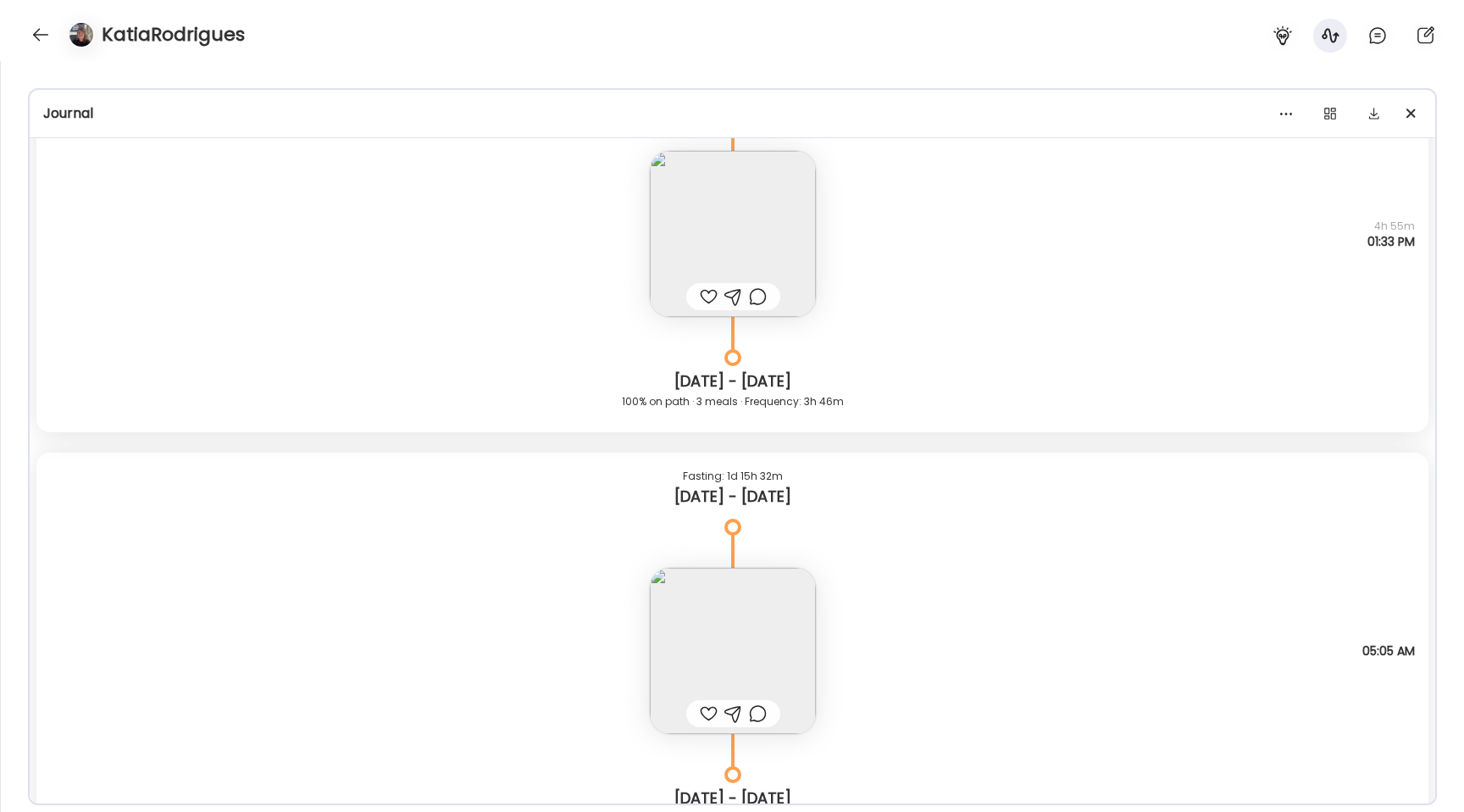
scroll to position [7427, 0]
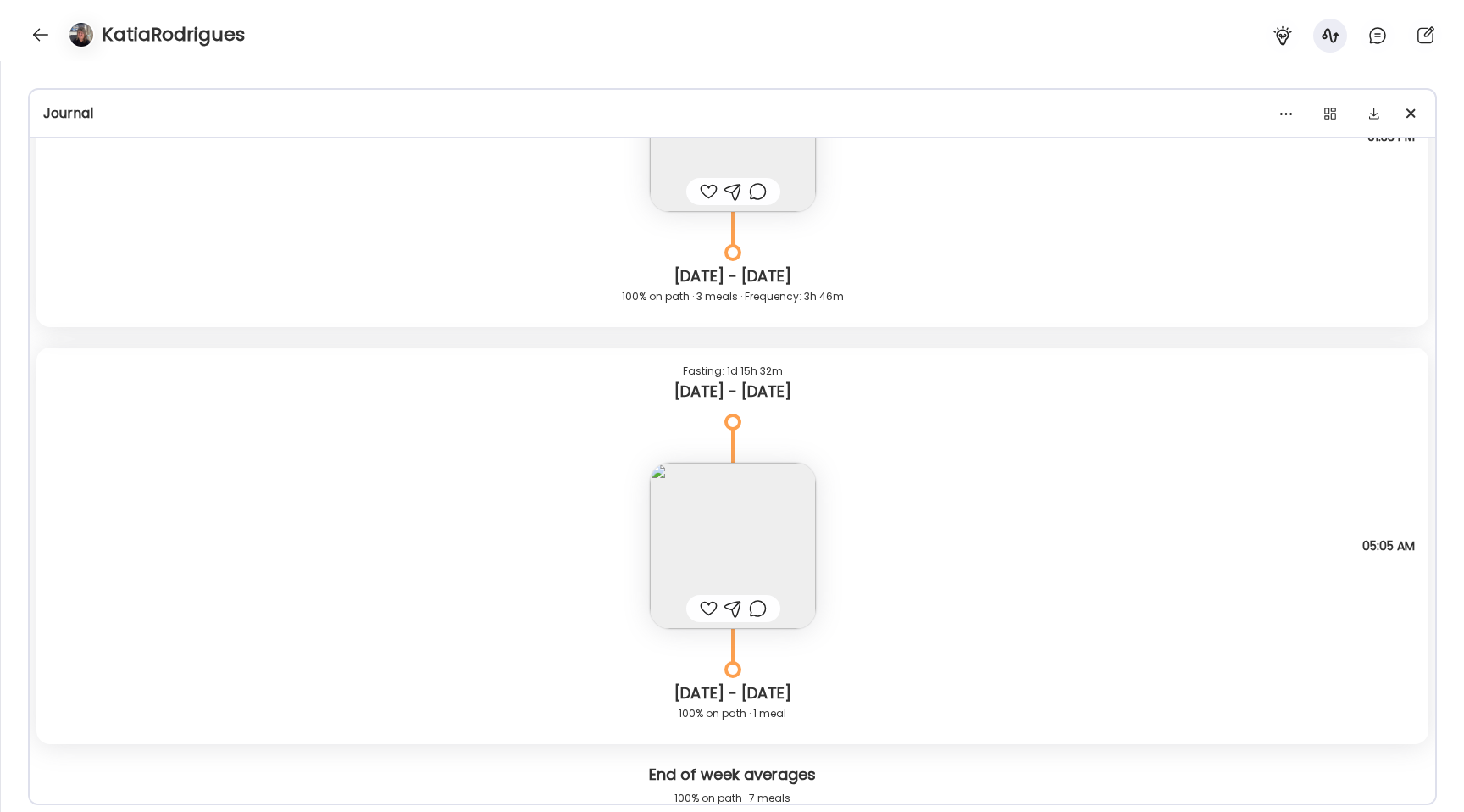
click at [712, 540] on img at bounding box center [733, 545] width 166 height 166
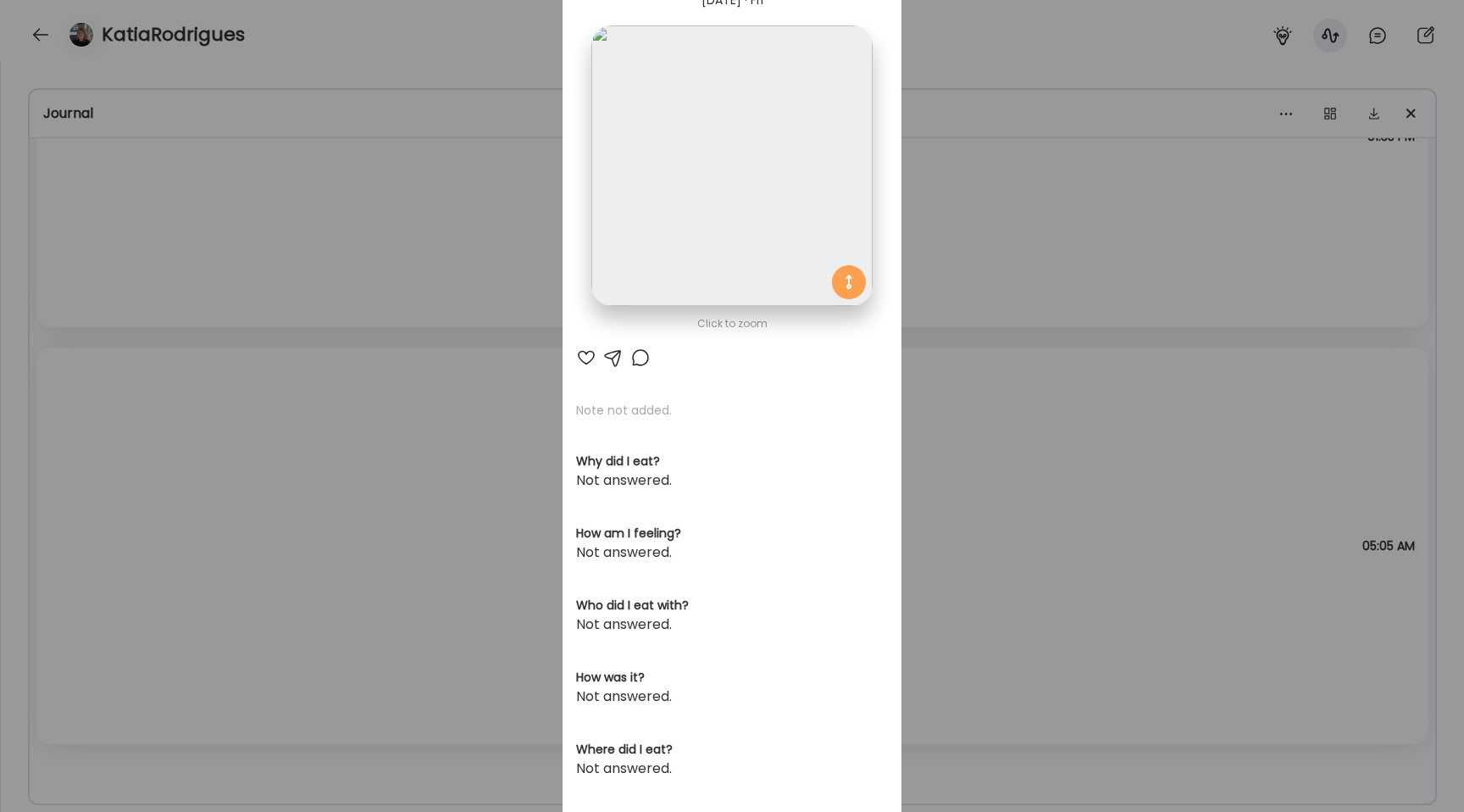
click at [653, 223] on img at bounding box center [732, 166] width 281 height 281
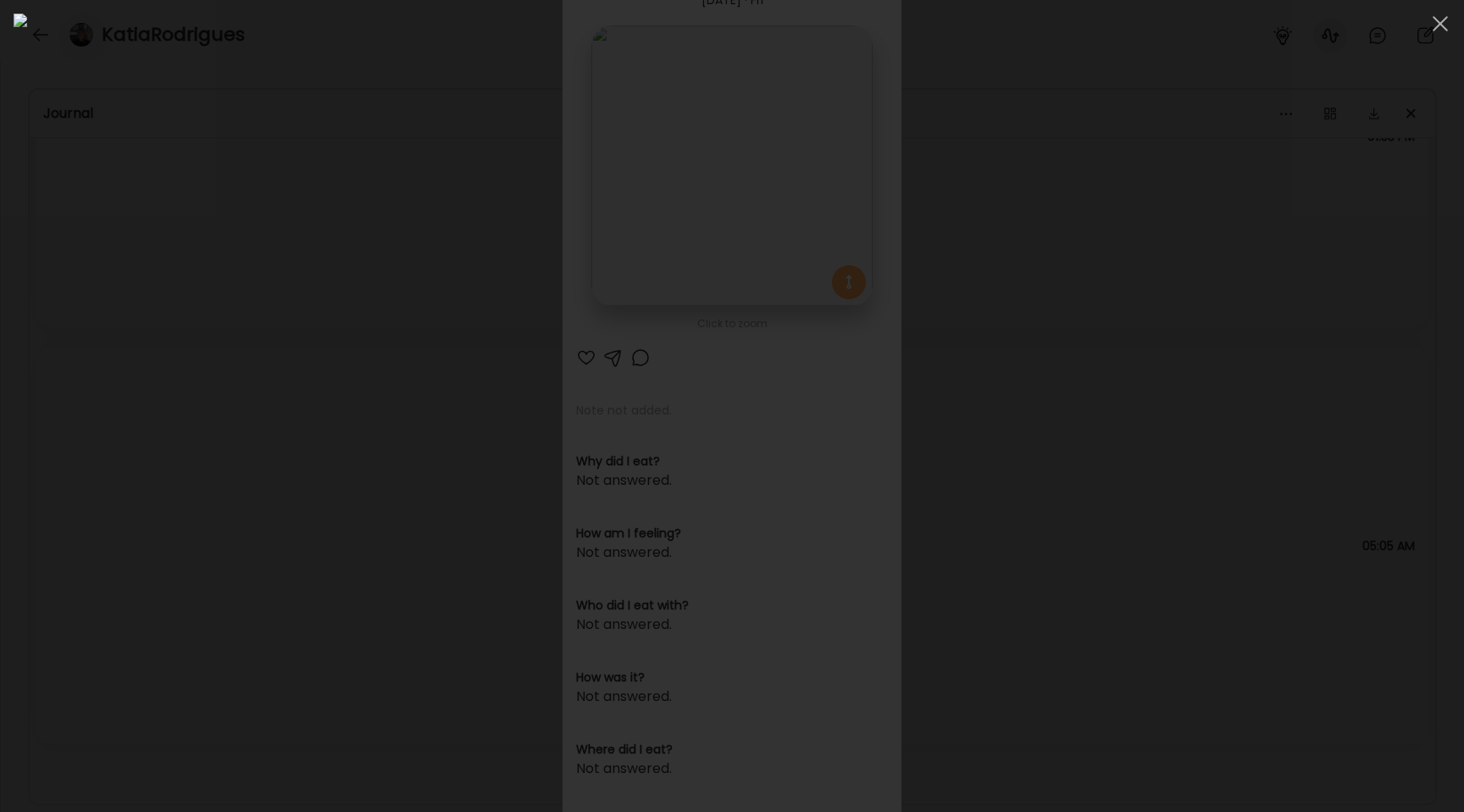
click at [192, 380] on div at bounding box center [731, 405] width 1437 height 785
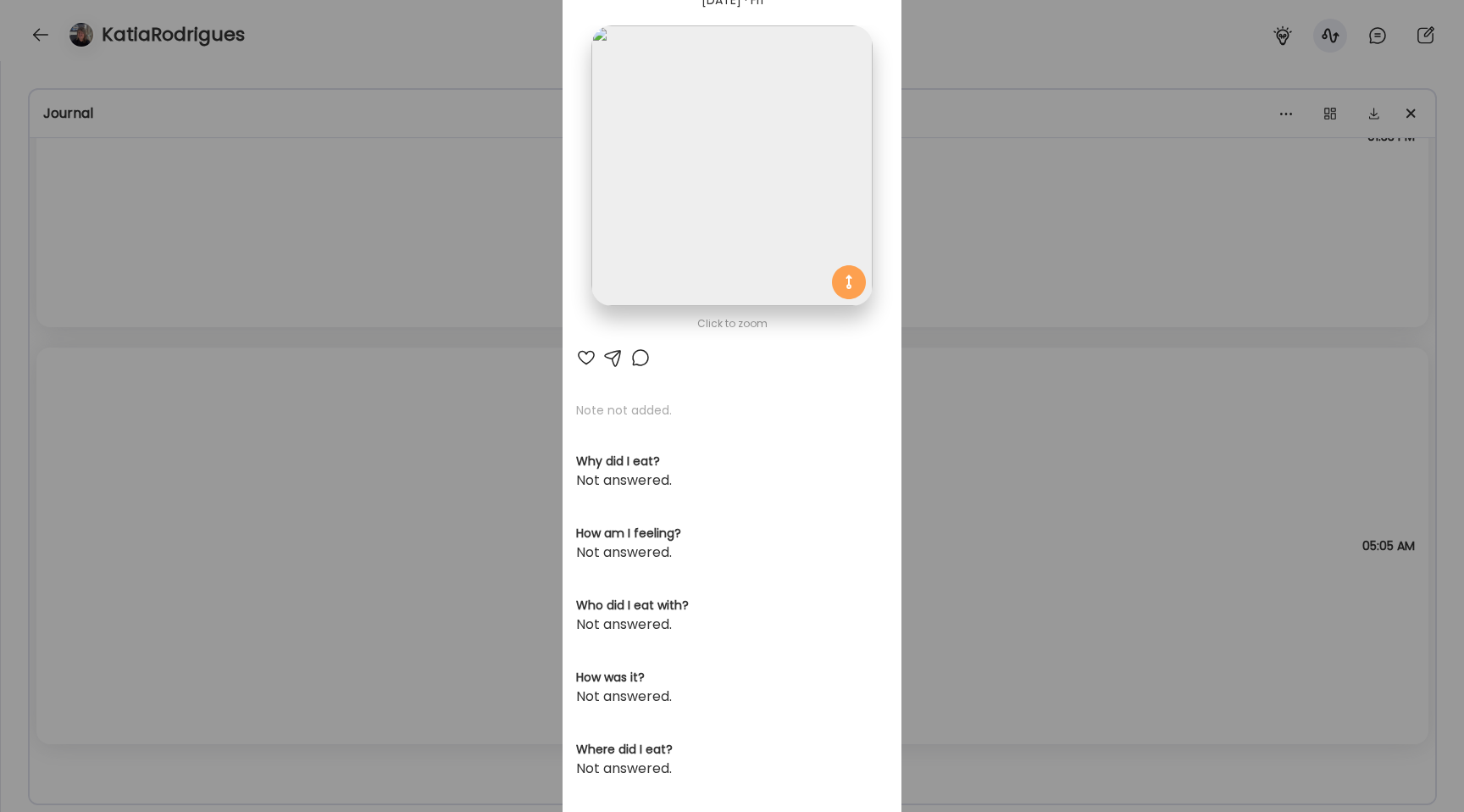
click at [192, 380] on div "Ate Coach Dashboard Wahoo! It’s official Take a moment to set up your Coach Pro…" at bounding box center [732, 406] width 1464 height 812
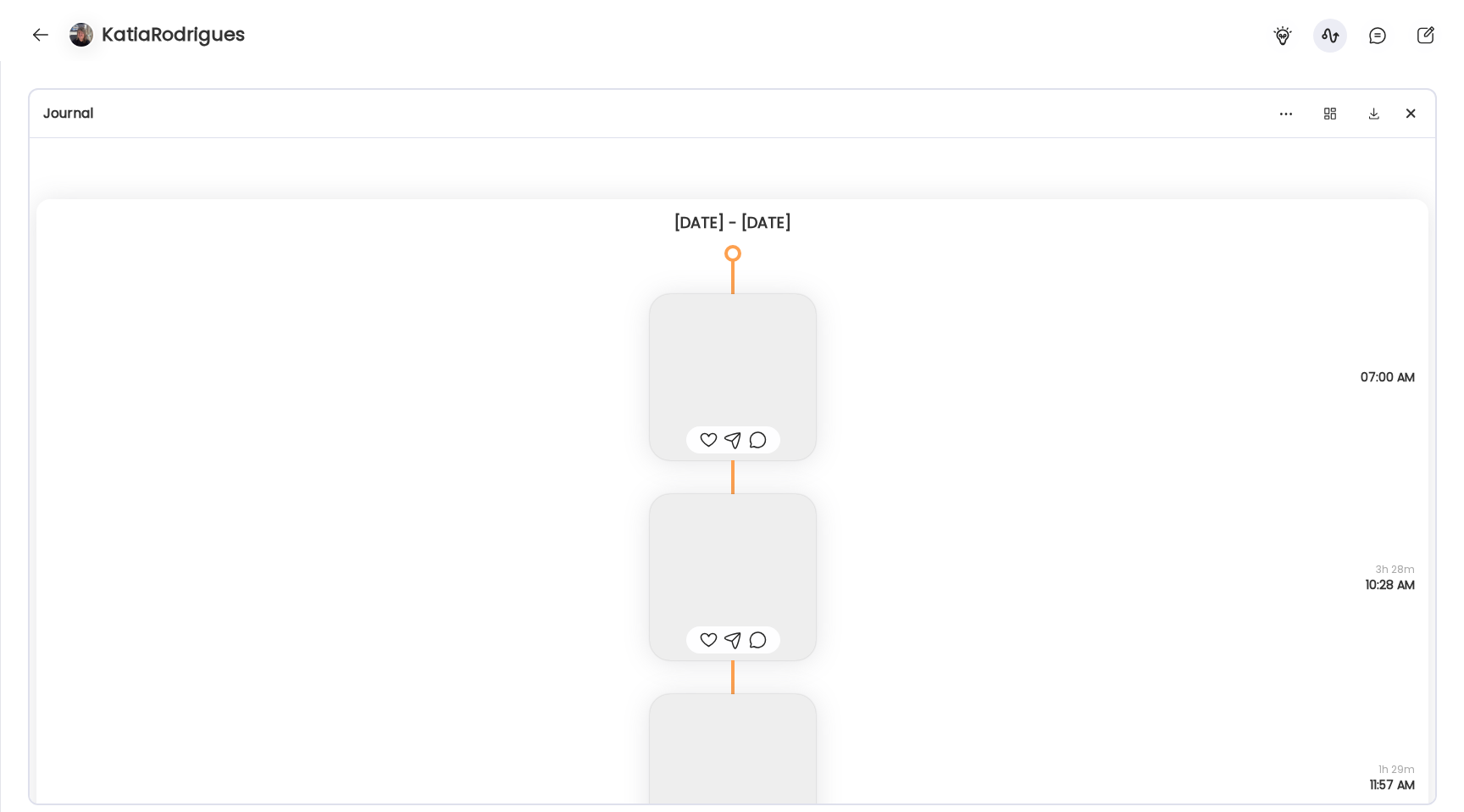
scroll to position [7185, 0]
